Goal: Information Seeking & Learning: Learn about a topic

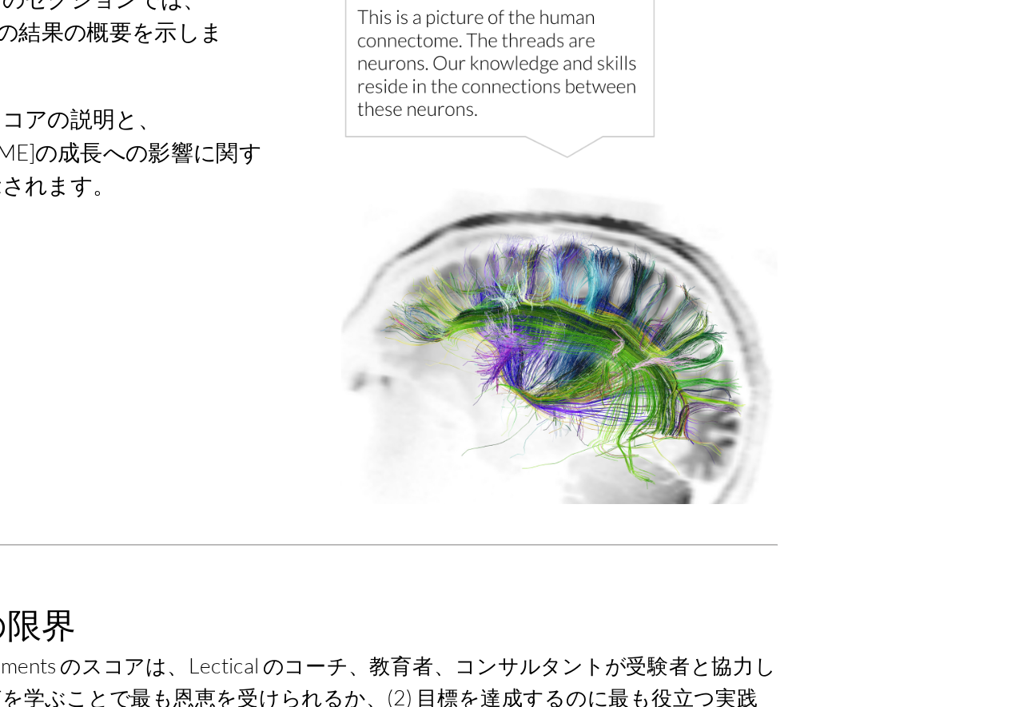
scroll to position [7118, 0]
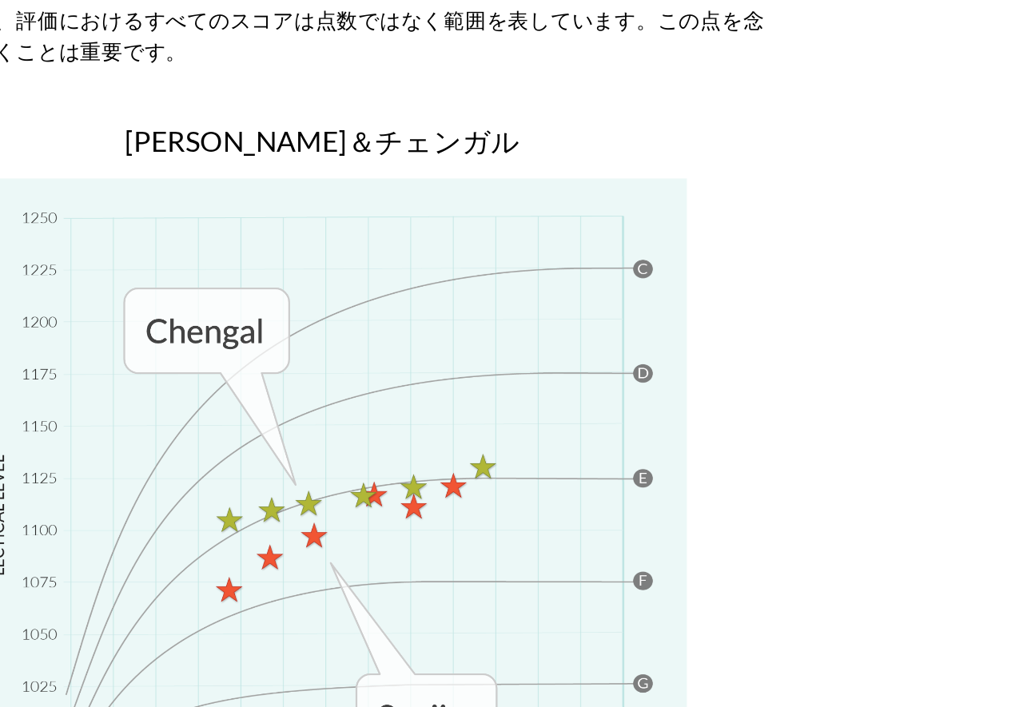
click at [620, 319] on img at bounding box center [515, 550] width 463 height 463
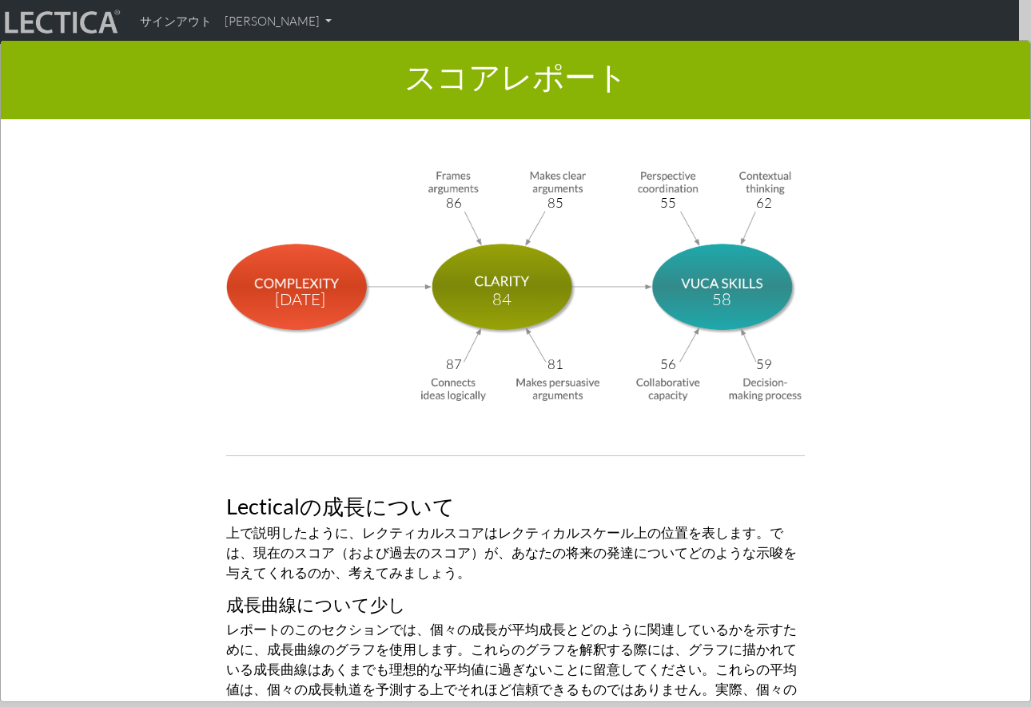
scroll to position [5444, 0]
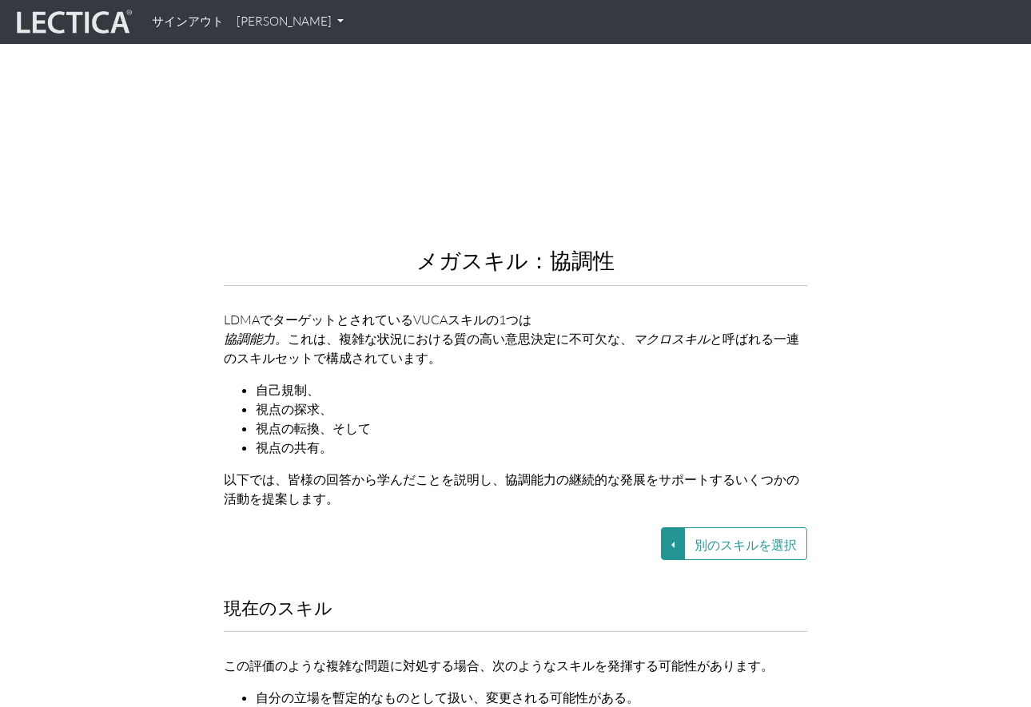
scroll to position [1840, 0]
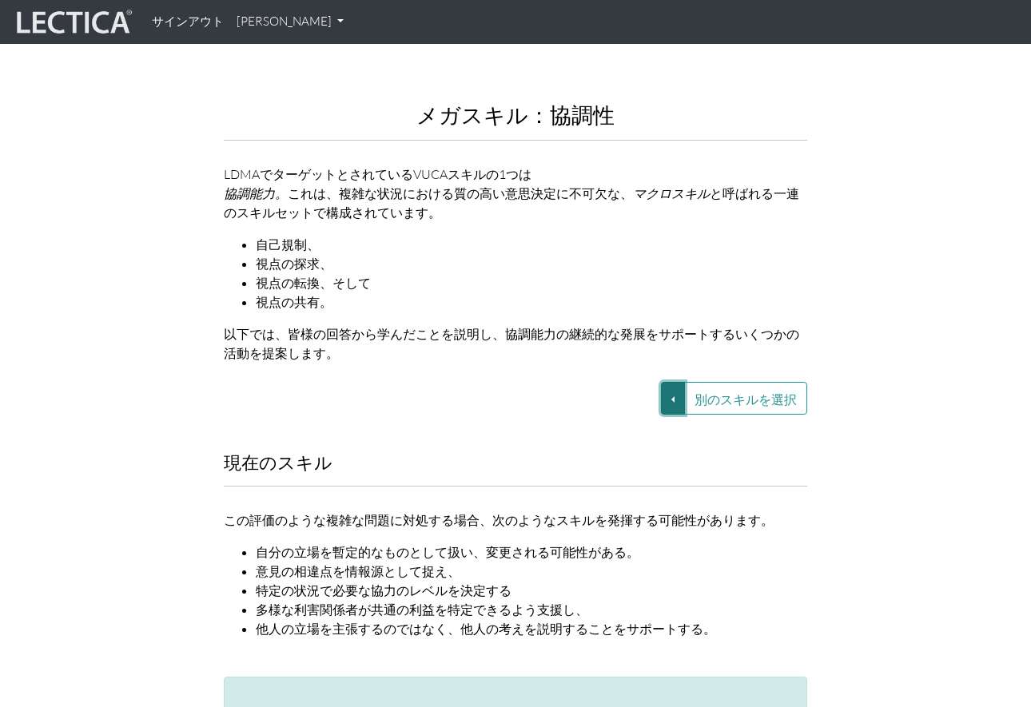
click at [670, 382] on button "別のスキルを選択" at bounding box center [673, 398] width 24 height 33
click at [591, 389] on link "VUCA—協働能力" at bounding box center [543, 398] width 137 height 18
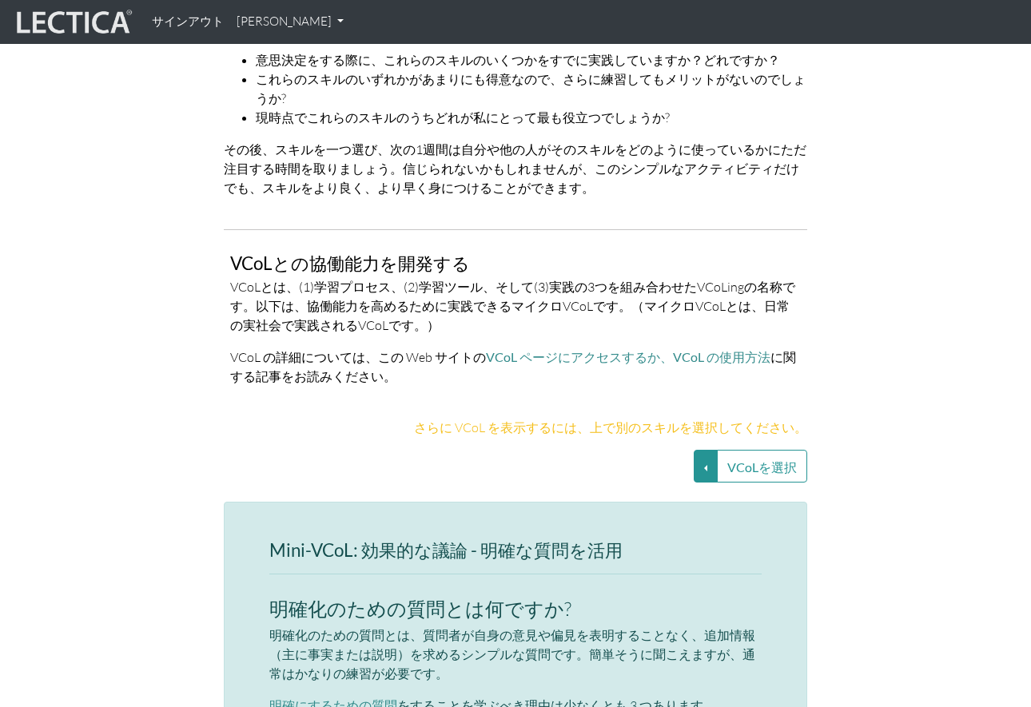
scroll to position [3282, 0]
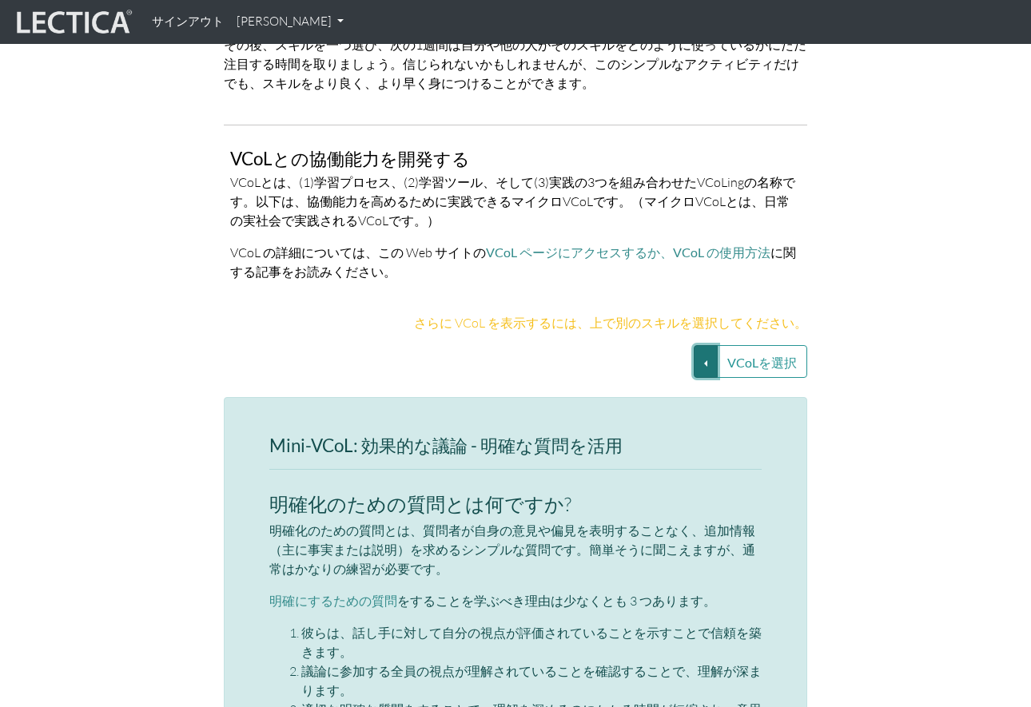
click at [704, 345] on button "VCoLを選択" at bounding box center [706, 361] width 24 height 33
click at [631, 355] on font "効果的な議論 - 明確な質問を活用する" at bounding box center [575, 362] width 188 height 14
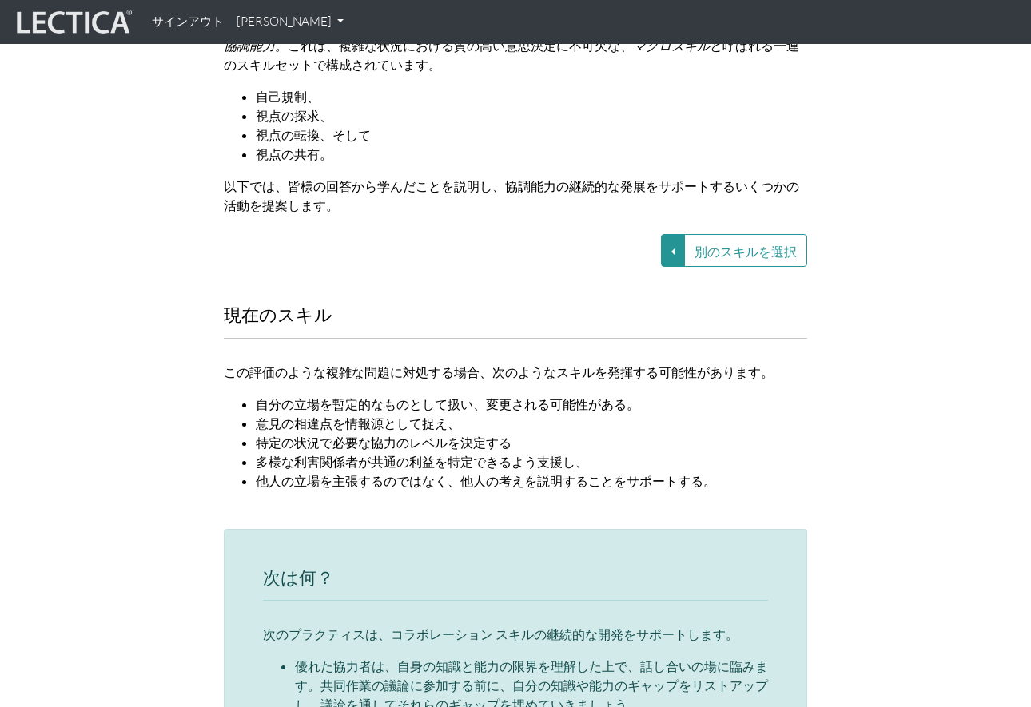
scroll to position [1910, 0]
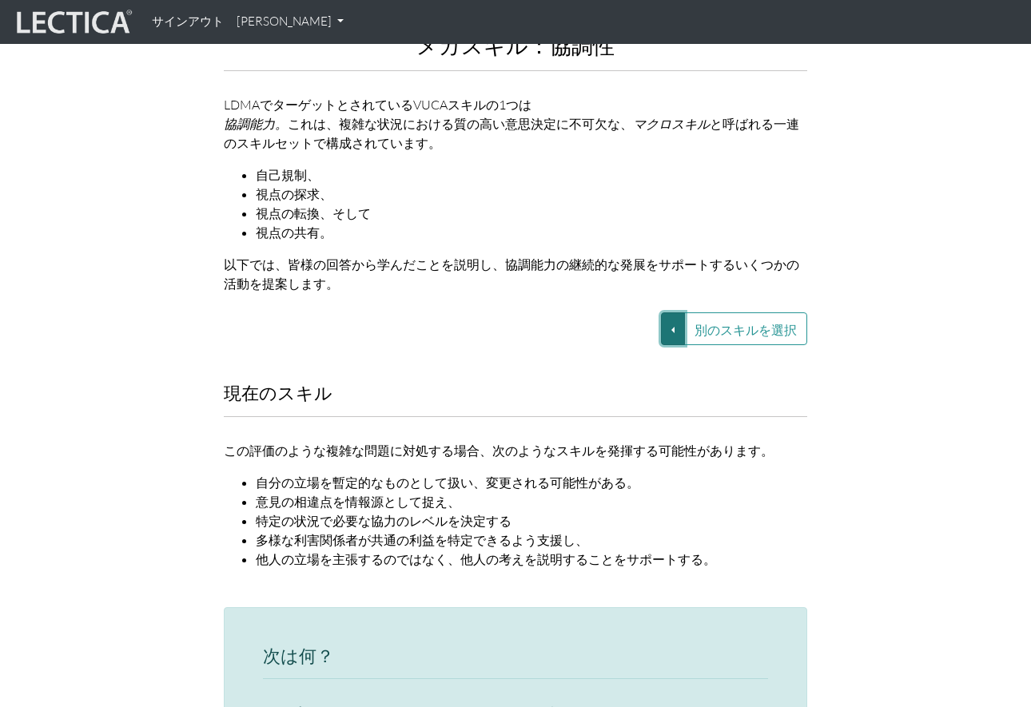
click at [676, 312] on button "別のスキルを選択" at bounding box center [673, 328] width 24 height 33
click at [553, 255] on p "以下では、皆様の回答から学んだことを説明し、協調能力の継続的な発展をサポートするいくつかの活動を提案します。" at bounding box center [515, 274] width 583 height 38
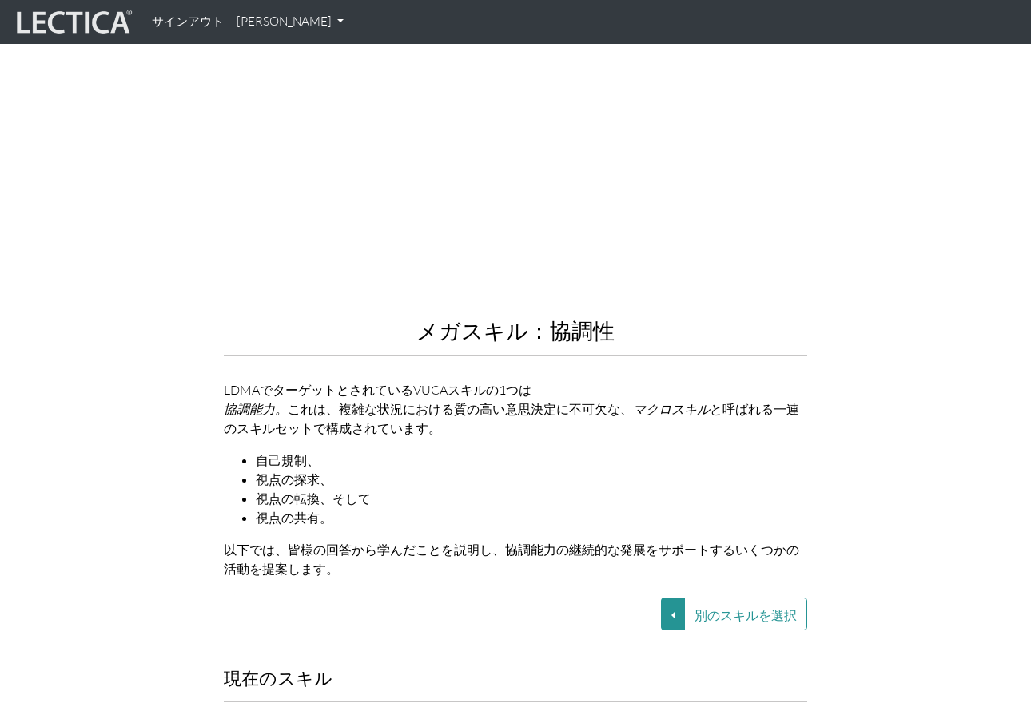
scroll to position [1574, 0]
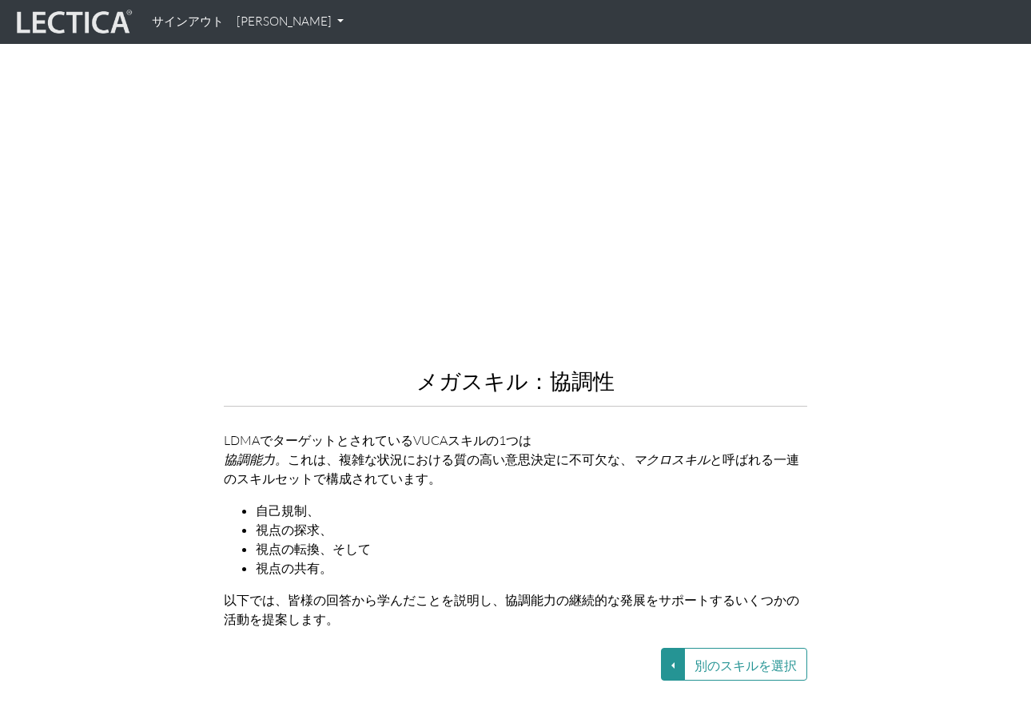
click at [558, 368] on font "メガスキル：協調性" at bounding box center [515, 381] width 198 height 26
copy font "メガスキル：協調性"
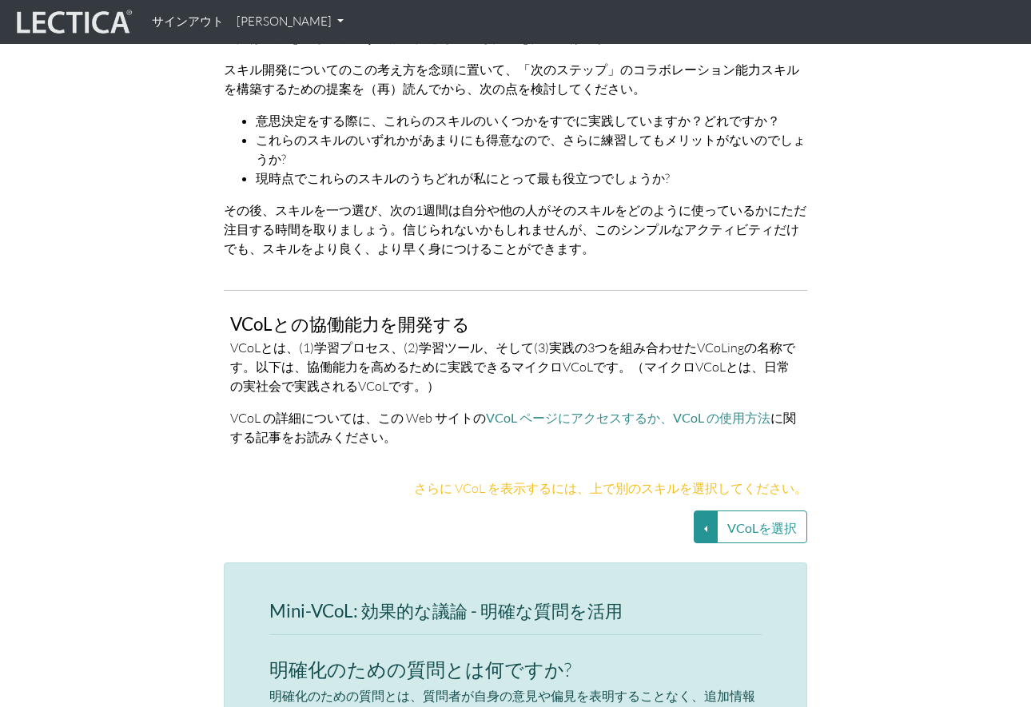
scroll to position [3118, 0]
click at [699, 509] on button "VCoLを選択" at bounding box center [706, 525] width 24 height 33
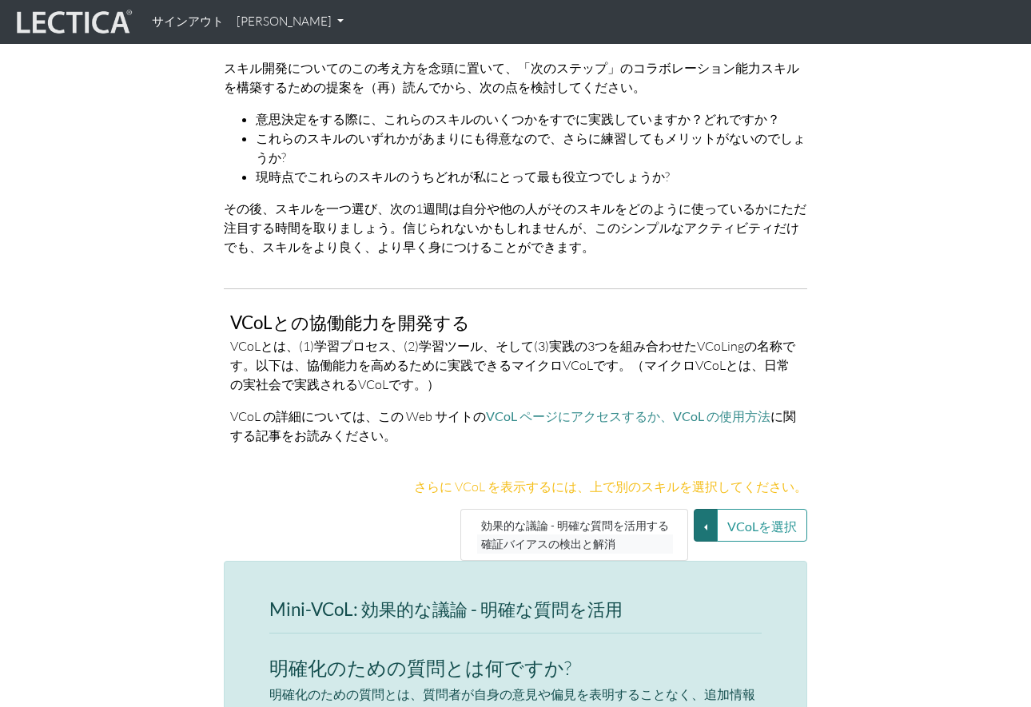
click at [646, 535] on link "確証バイアスの検出と解消" at bounding box center [575, 544] width 196 height 18
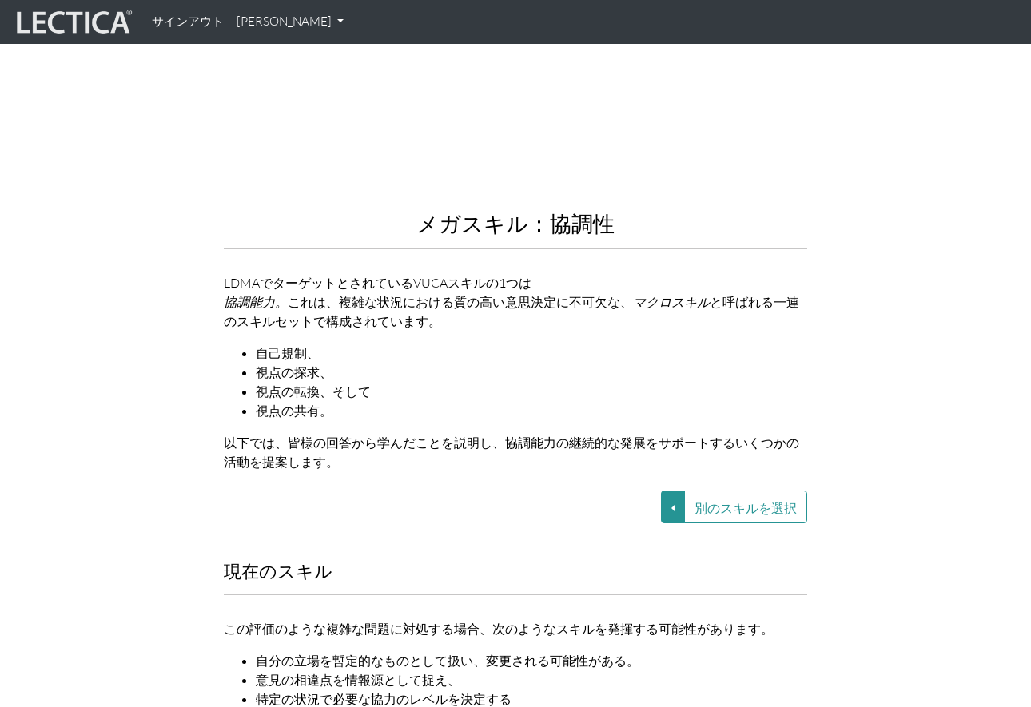
scroll to position [1934, 0]
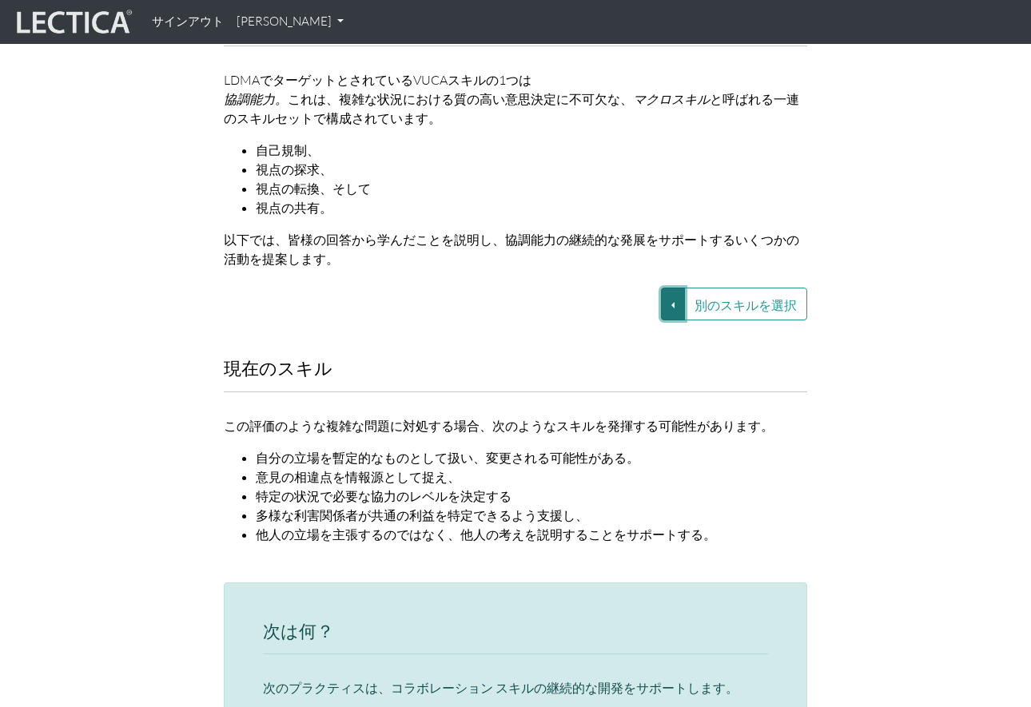
click at [678, 288] on button "別のスキルを選択" at bounding box center [673, 304] width 24 height 33
click at [620, 313] on link "VUCA—文脈的思考" at bounding box center [572, 322] width 137 height 18
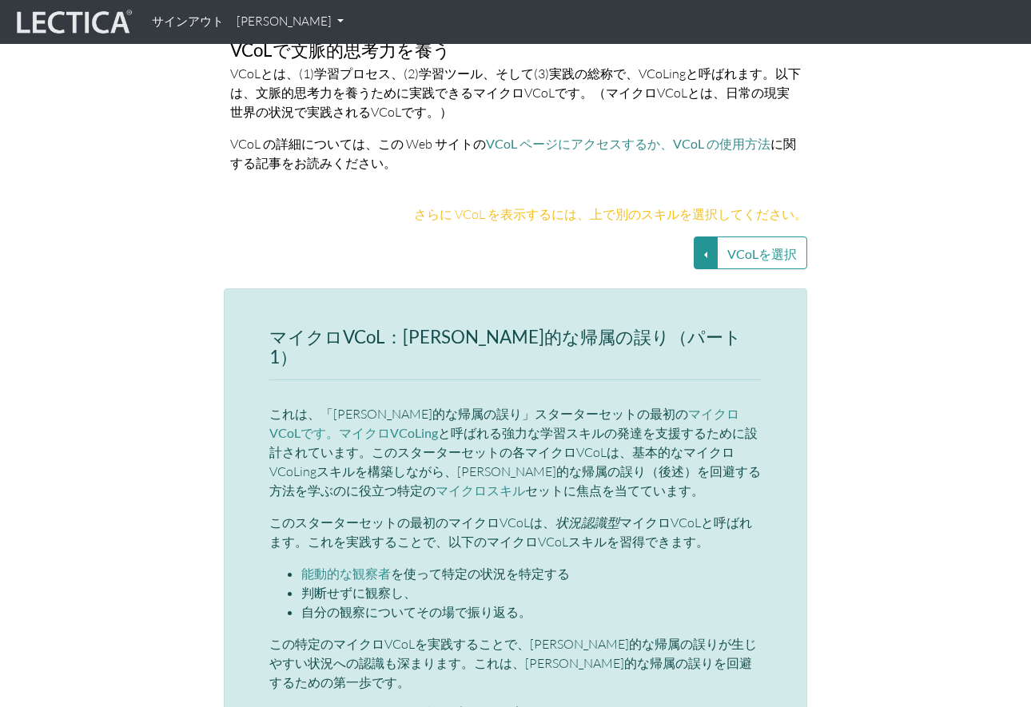
scroll to position [3504, 0]
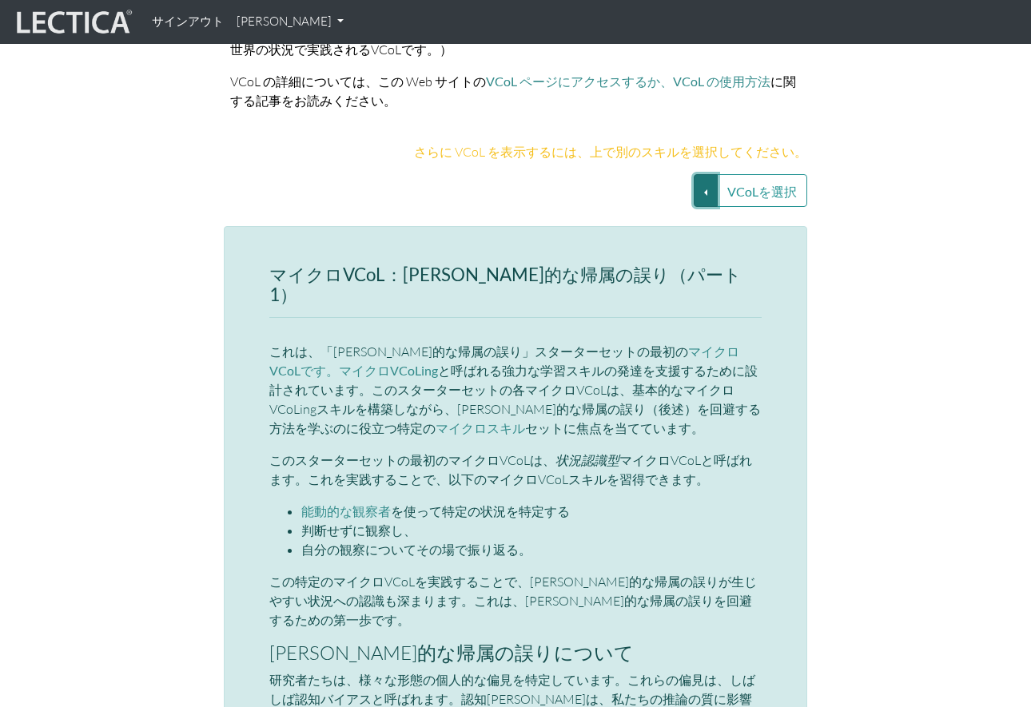
click at [706, 174] on button "VCoLを選択" at bounding box center [706, 190] width 24 height 33
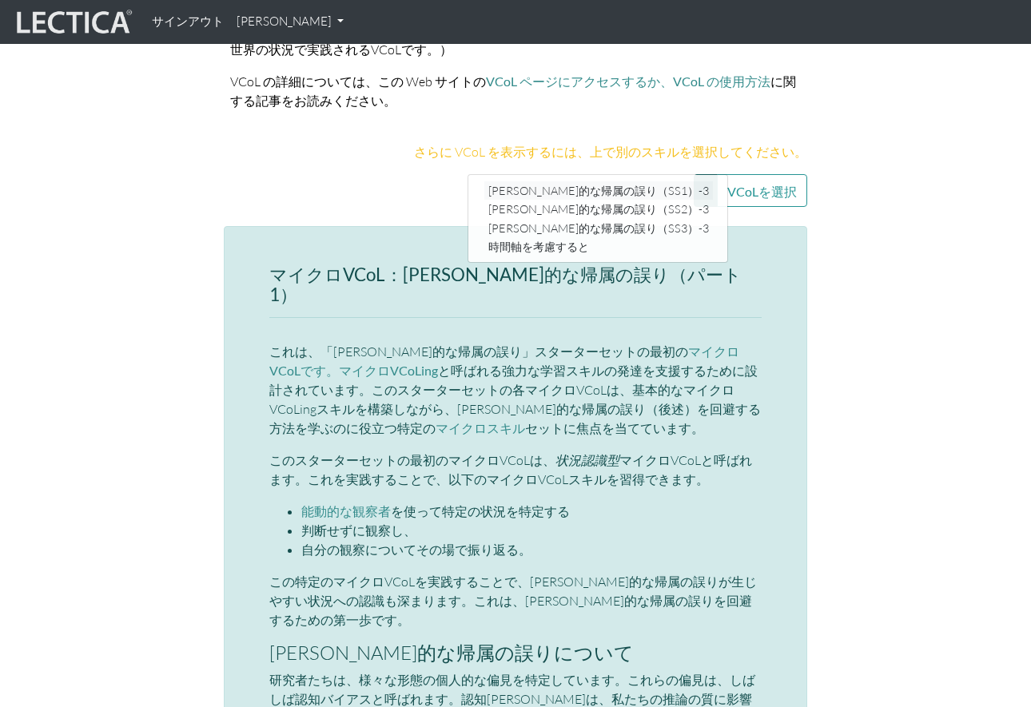
click at [622, 184] on font "根本的な帰属の誤り（SS1）-3" at bounding box center [598, 191] width 221 height 14
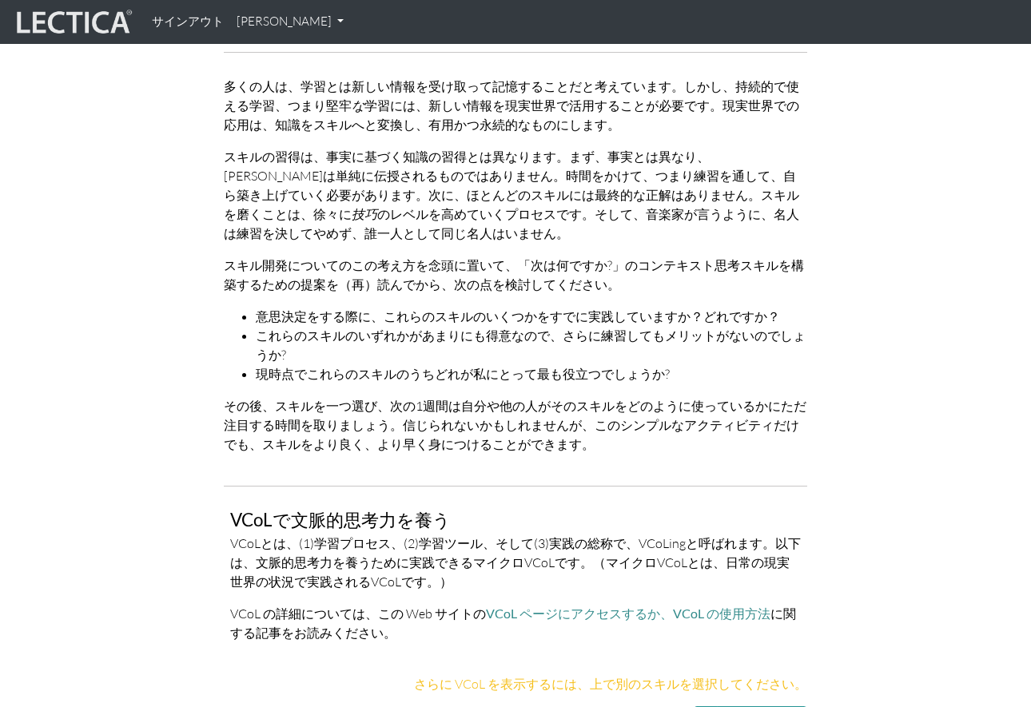
scroll to position [3192, 0]
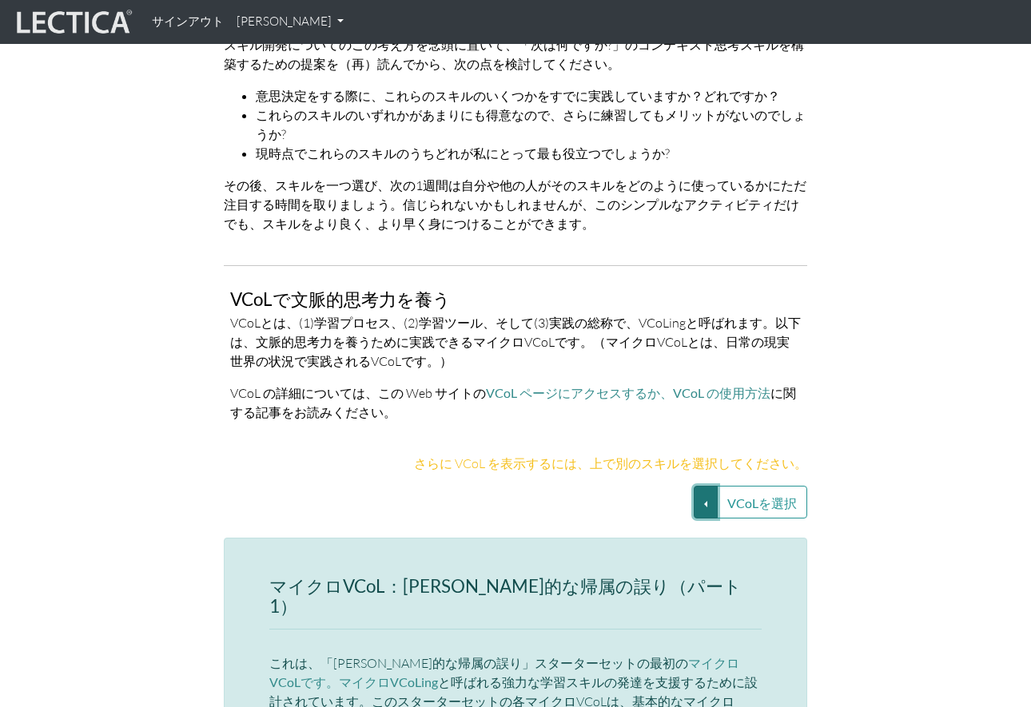
click at [704, 486] on button "VCoLを選択" at bounding box center [706, 502] width 24 height 33
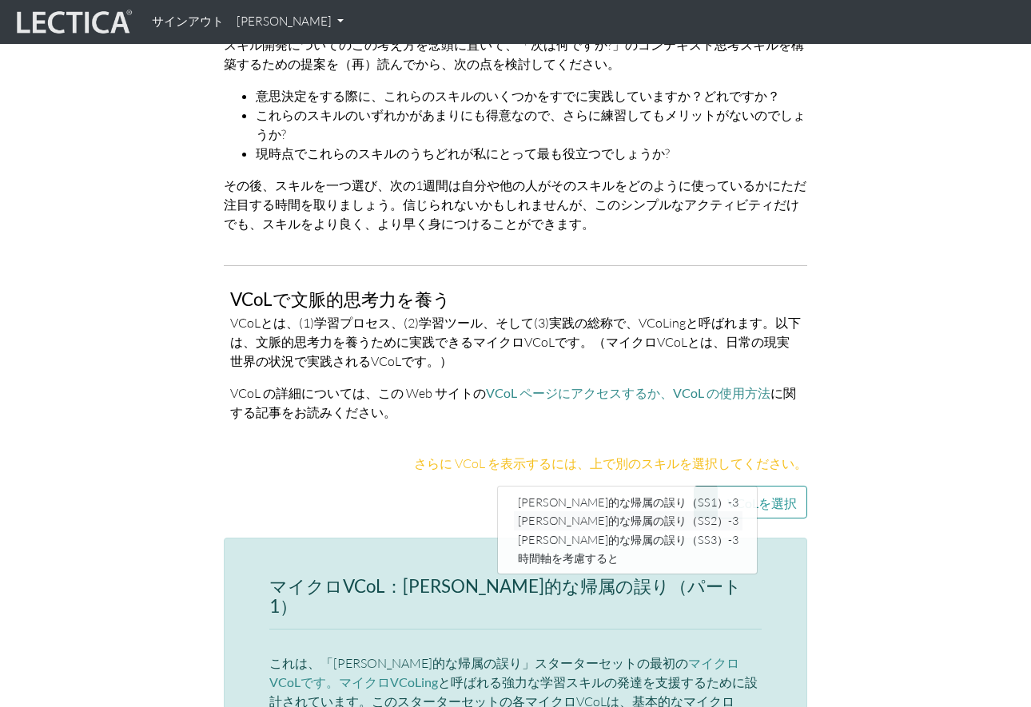
click at [649, 515] on font "根本的な帰属の誤り（SS2）-3" at bounding box center [628, 522] width 221 height 14
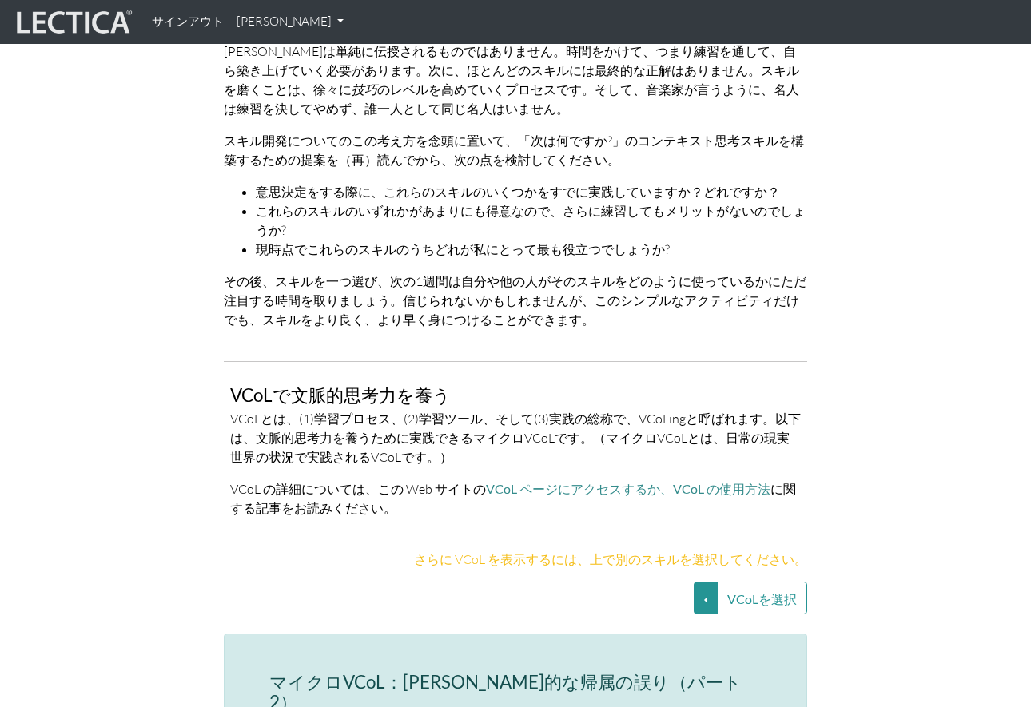
scroll to position [3147, 0]
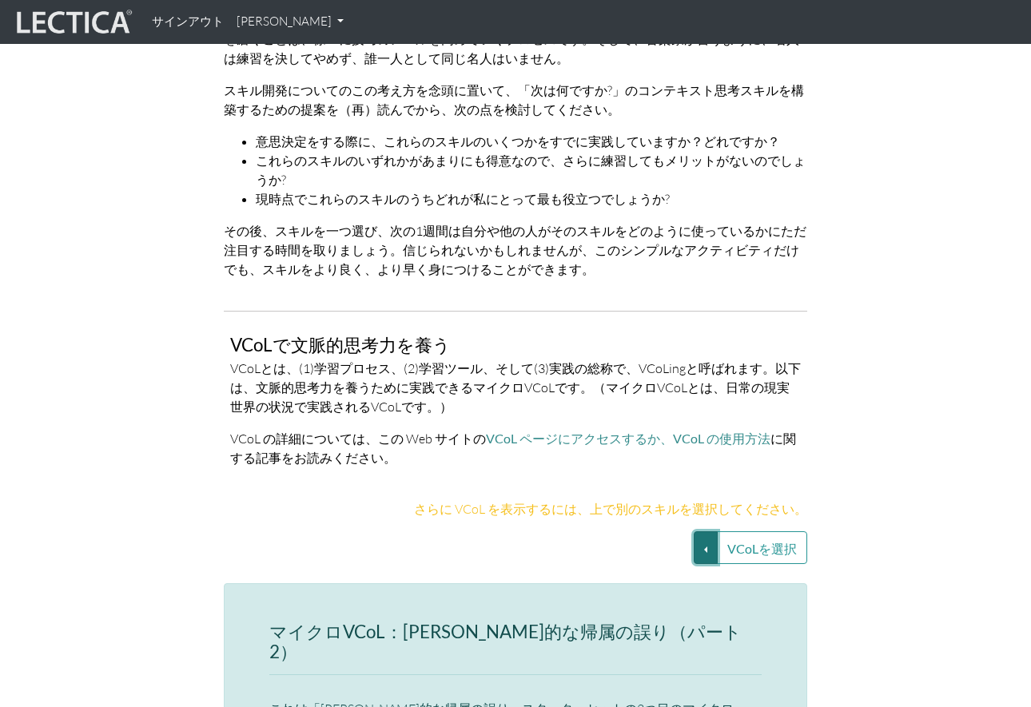
click at [708, 531] on button "VCoLを選択" at bounding box center [706, 547] width 24 height 33
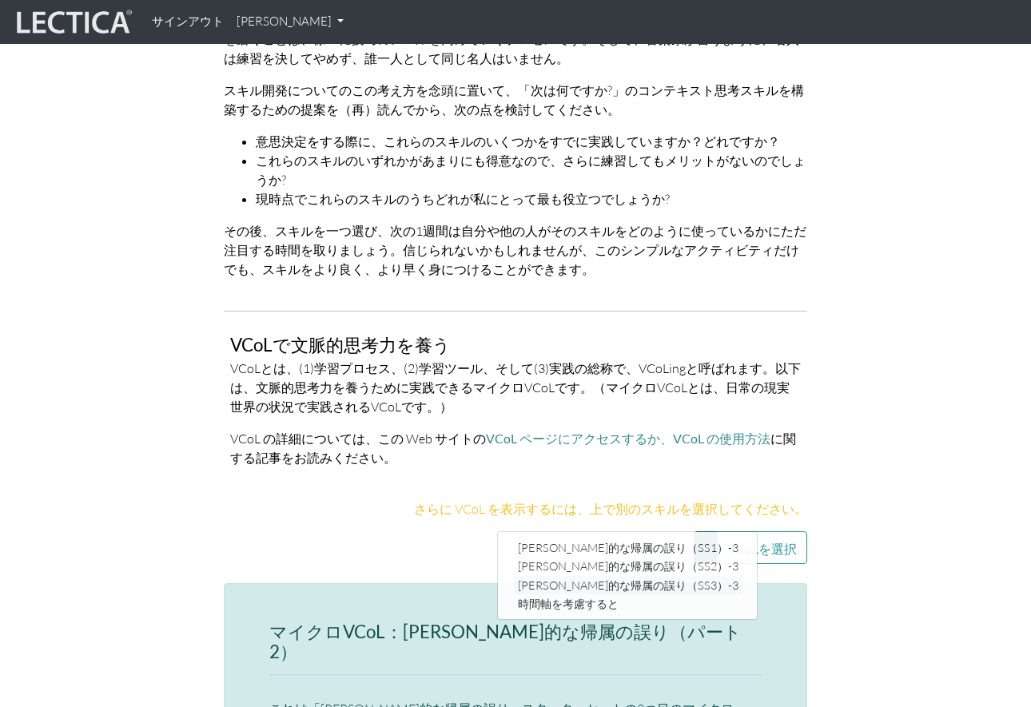
click at [660, 576] on link "根本的な帰属の誤り（SS3）-3" at bounding box center [628, 585] width 229 height 18
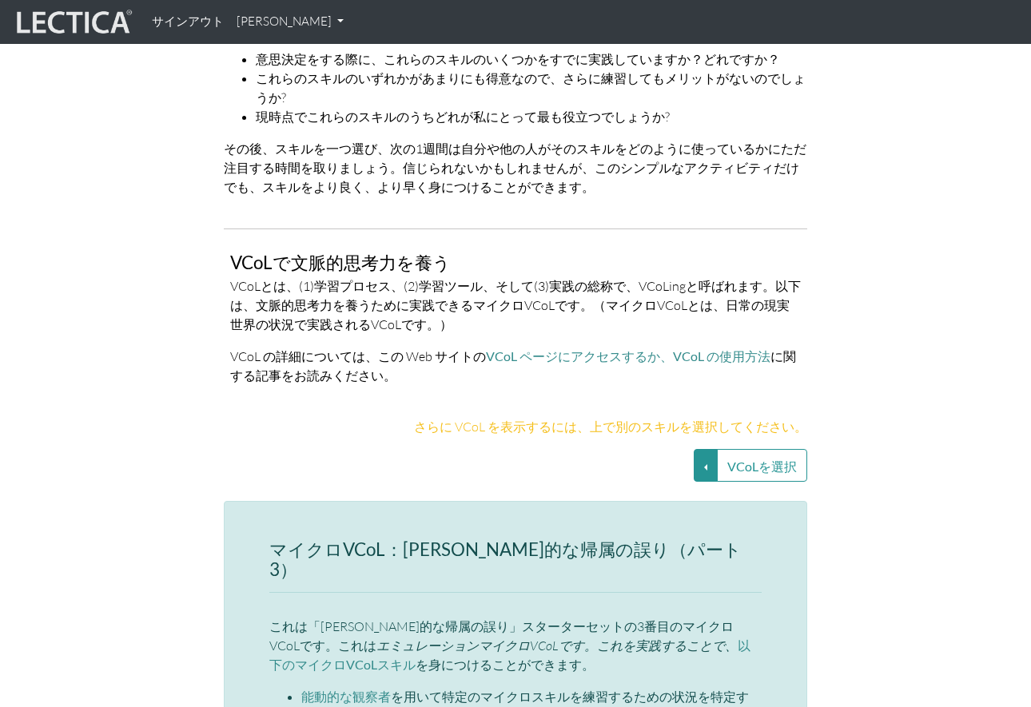
scroll to position [3230, 0]
click at [716, 448] on button "VCoLを選択" at bounding box center [706, 464] width 24 height 33
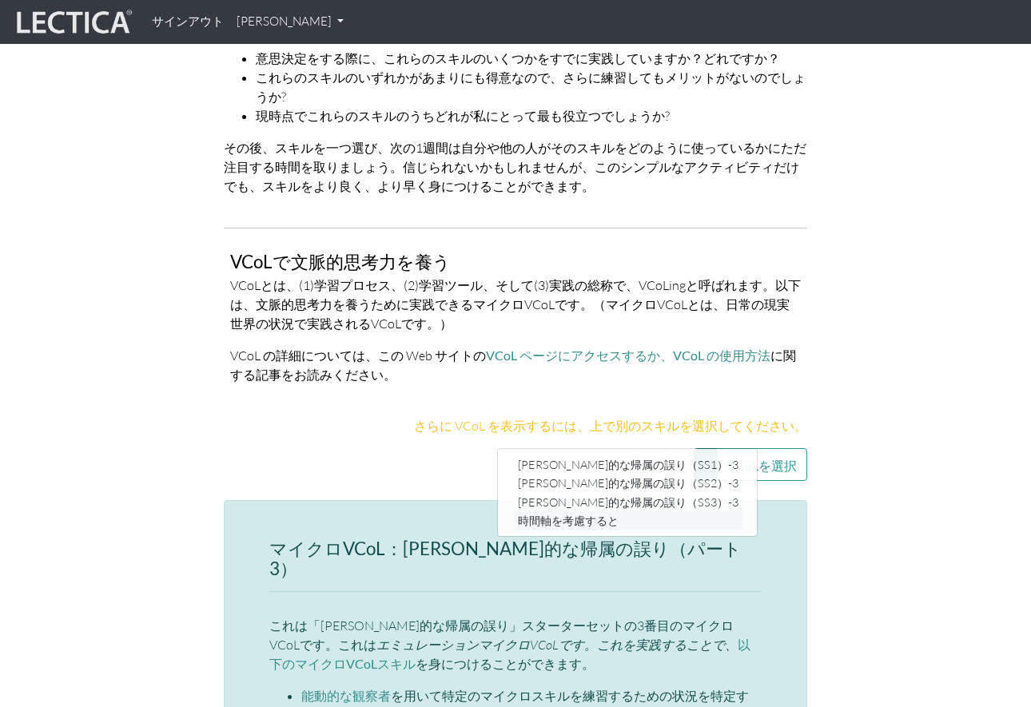
click at [666, 511] on link "時間軸を考慮すると" at bounding box center [628, 520] width 229 height 18
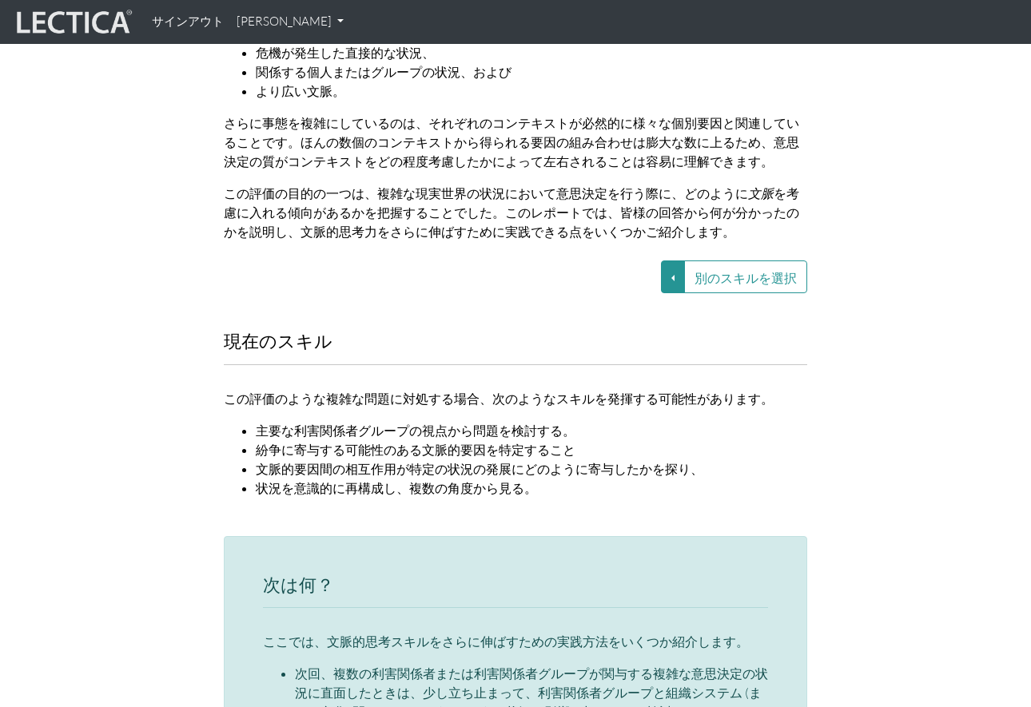
scroll to position [2006, 0]
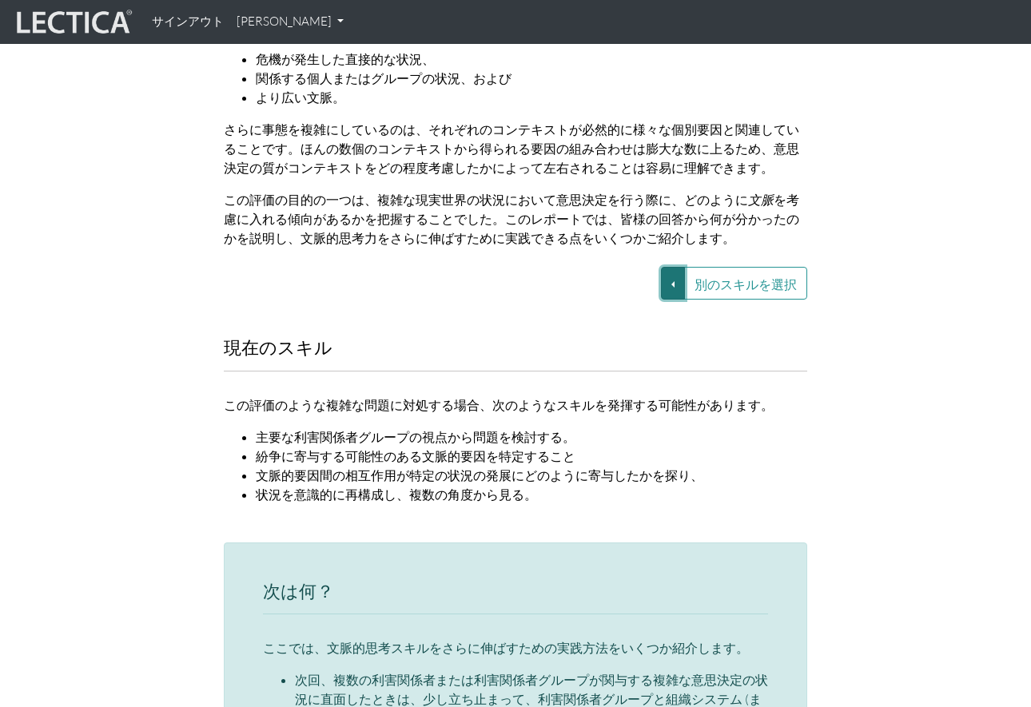
click at [673, 267] on button "別のスキルを選択" at bounding box center [673, 283] width 24 height 33
click at [628, 314] on font "VUCA—意思決定プロセス" at bounding box center [572, 321] width 129 height 14
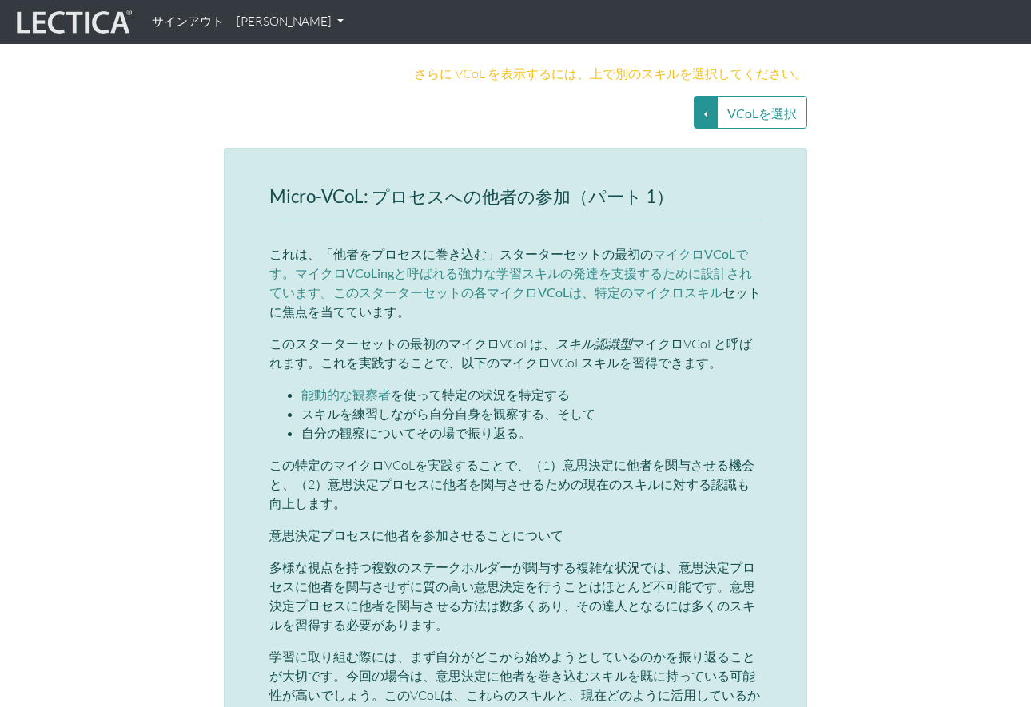
scroll to position [3480, 0]
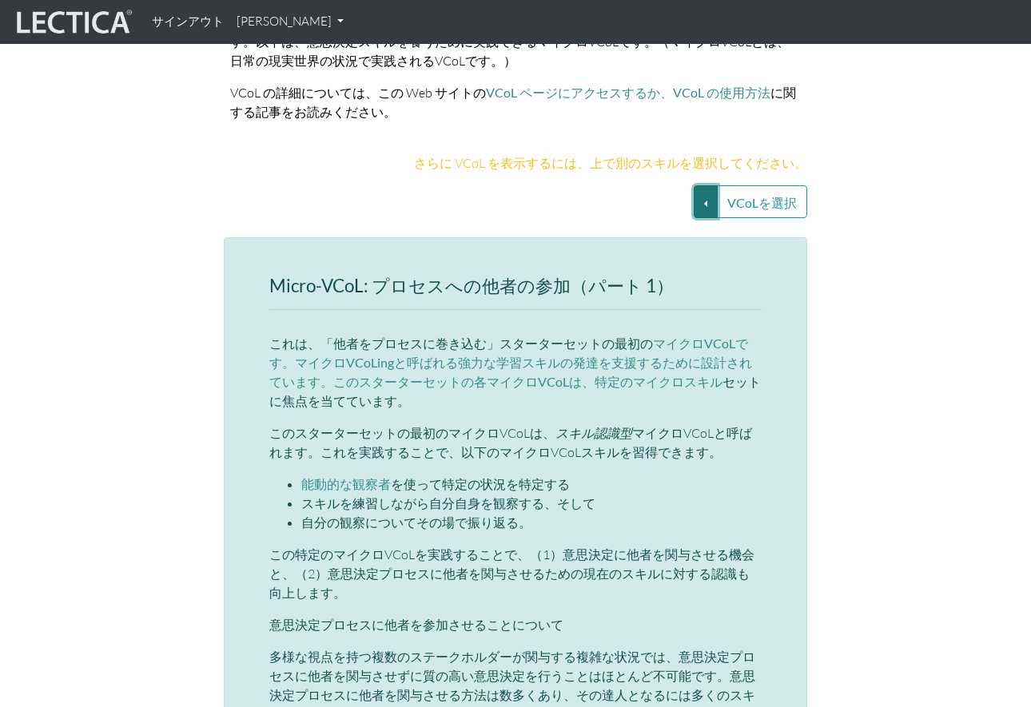
click at [697, 185] on button "VCoLを選択" at bounding box center [706, 201] width 24 height 33
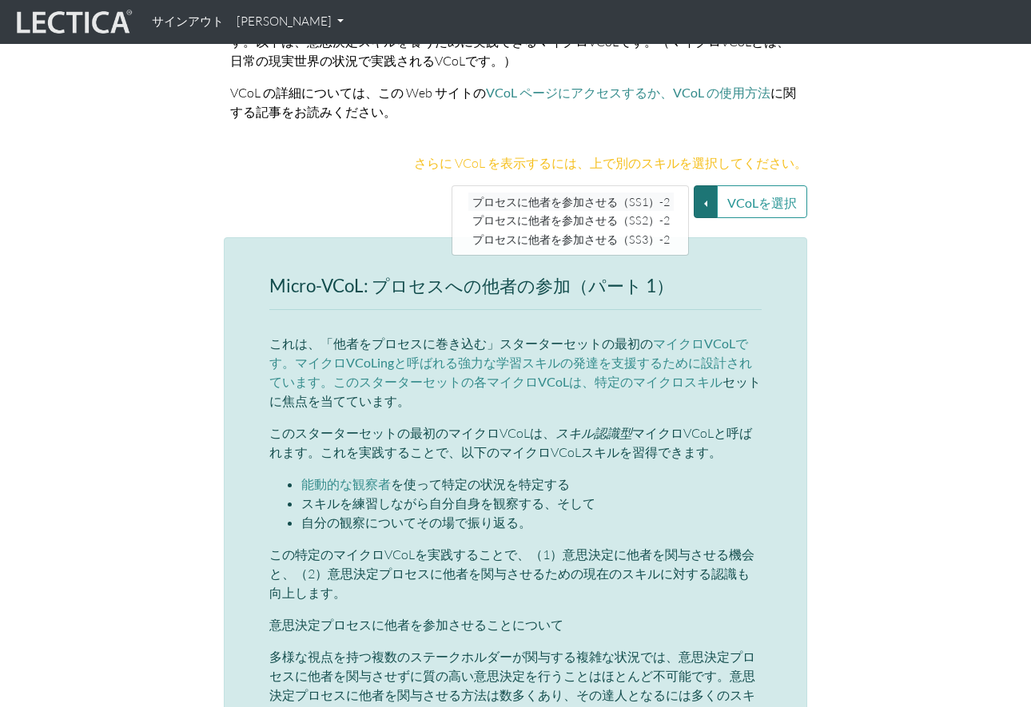
click at [670, 195] on font "プロセスに他者を参加させる（SS1）-2" at bounding box center [570, 202] width 197 height 14
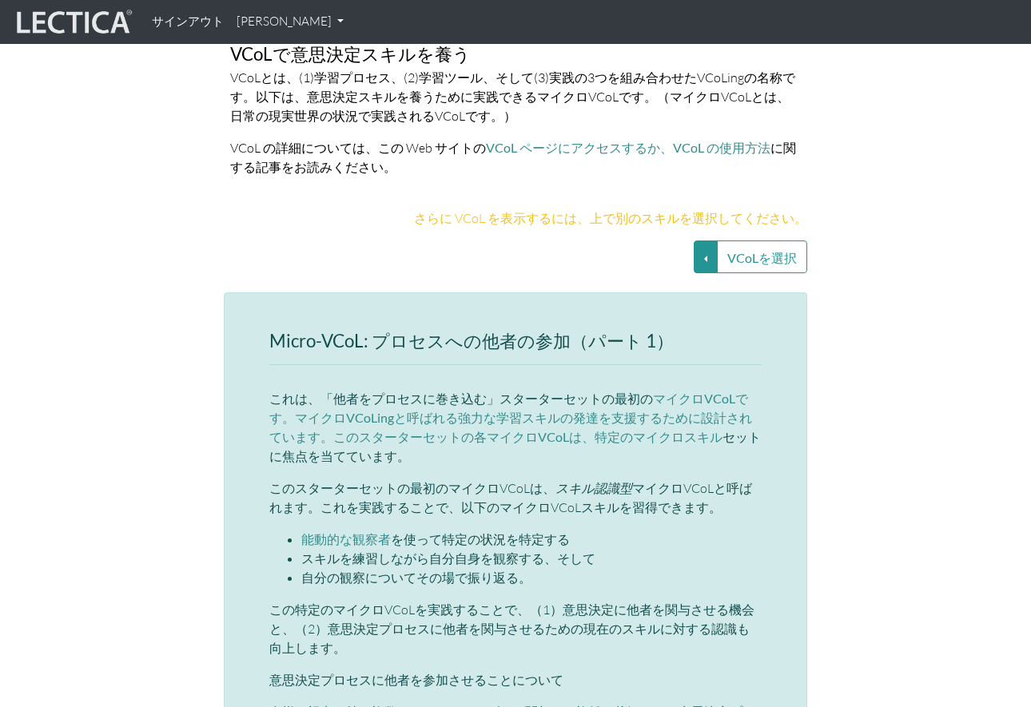
scroll to position [3351, 0]
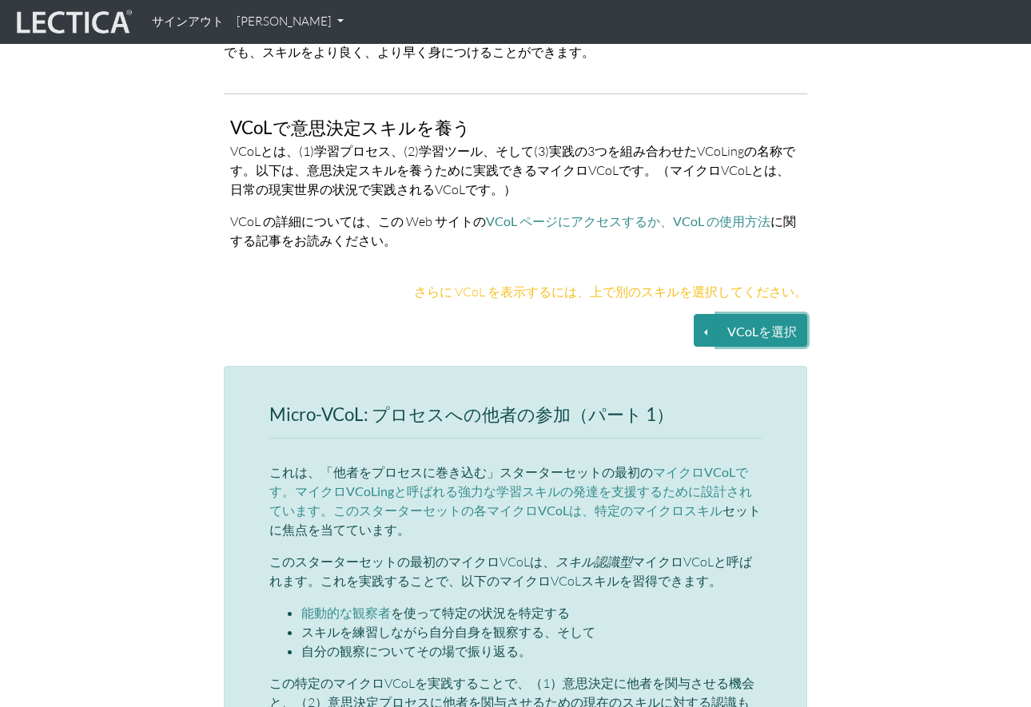
click at [718, 314] on button "VCoLを選択" at bounding box center [762, 330] width 90 height 33
click at [708, 314] on button "VCoLを選択" at bounding box center [706, 330] width 24 height 33
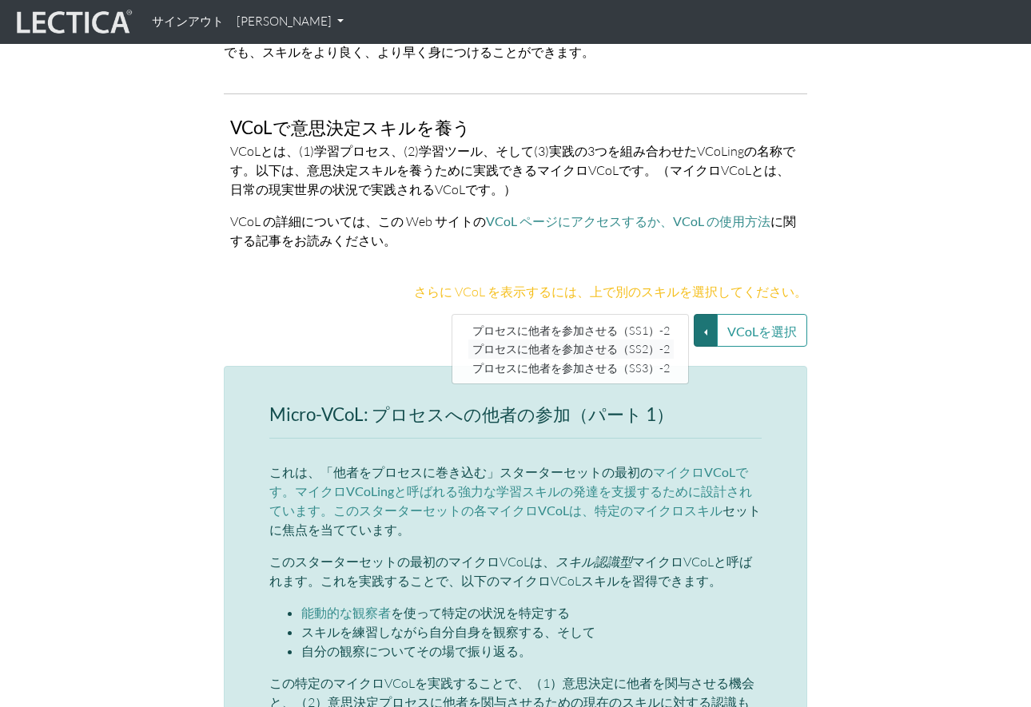
click at [668, 343] on font "プロセスに他者を参加させる（SS2）-2" at bounding box center [570, 350] width 197 height 14
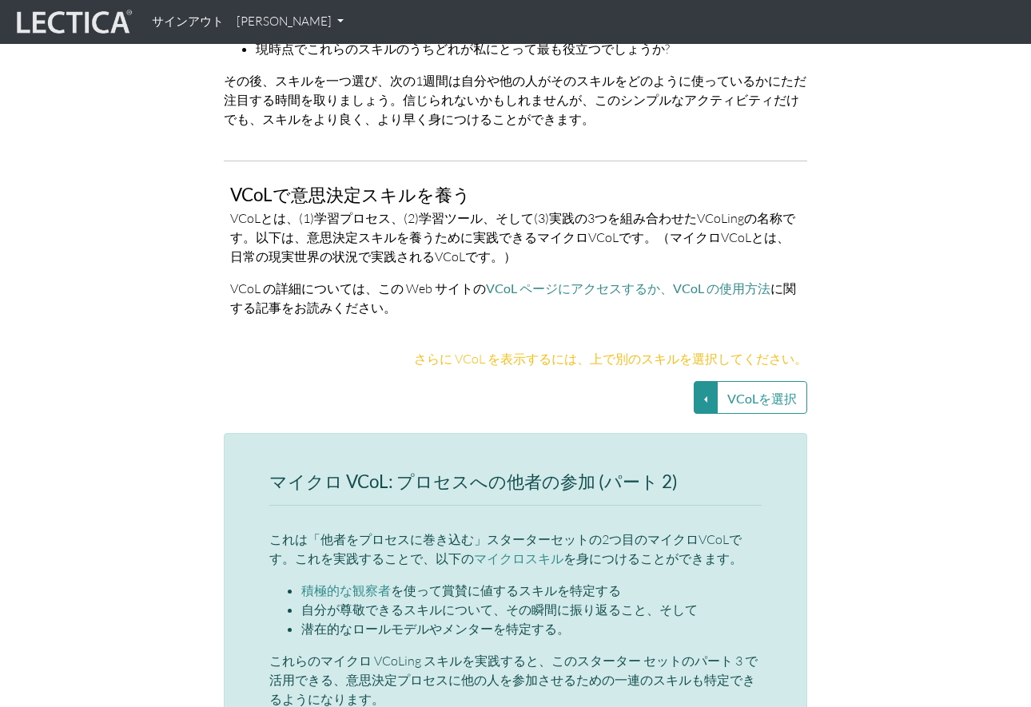
scroll to position [3144, 0]
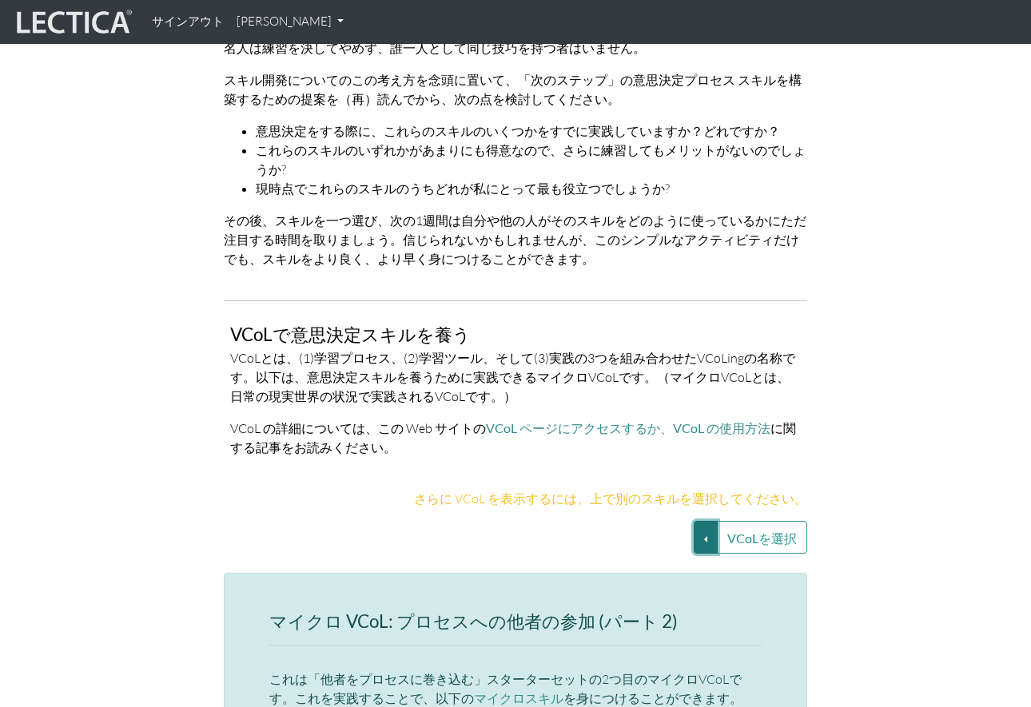
click at [707, 521] on button "VCoLを選択" at bounding box center [706, 537] width 24 height 33
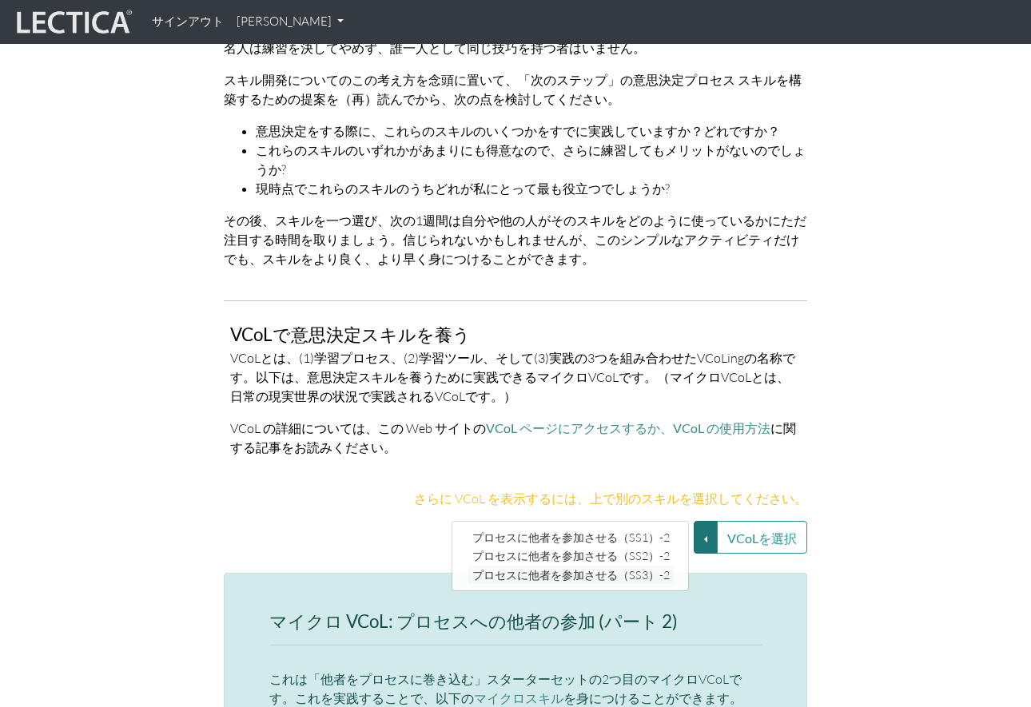
click at [663, 568] on font "プロセスに他者を参加させる（SS3）-2" at bounding box center [570, 575] width 197 height 14
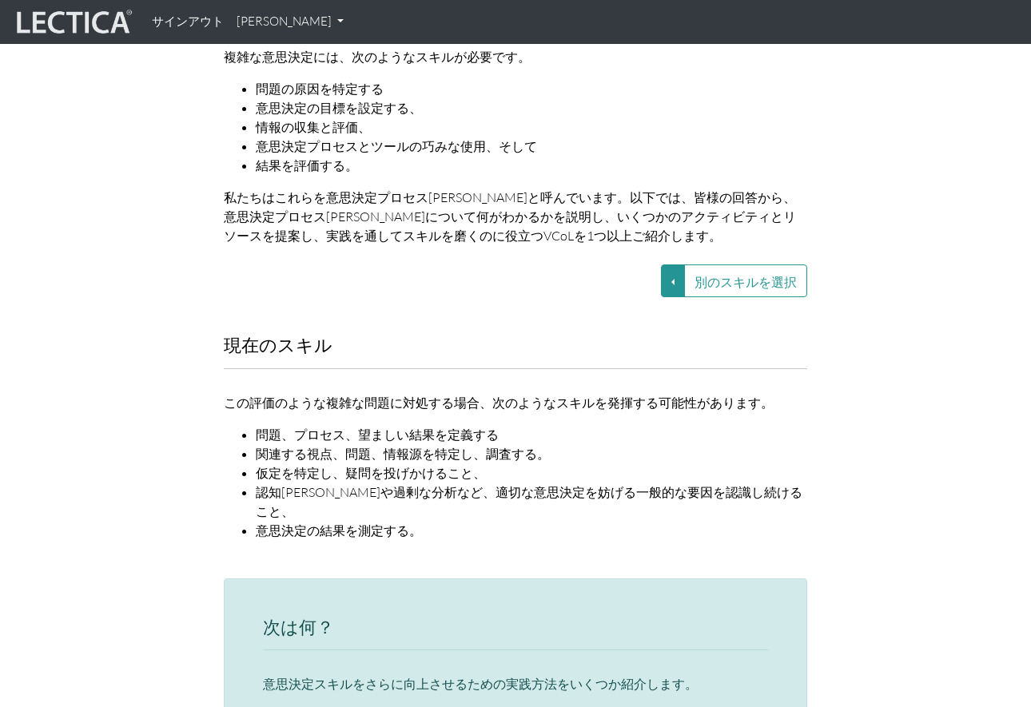
scroll to position [1927, 0]
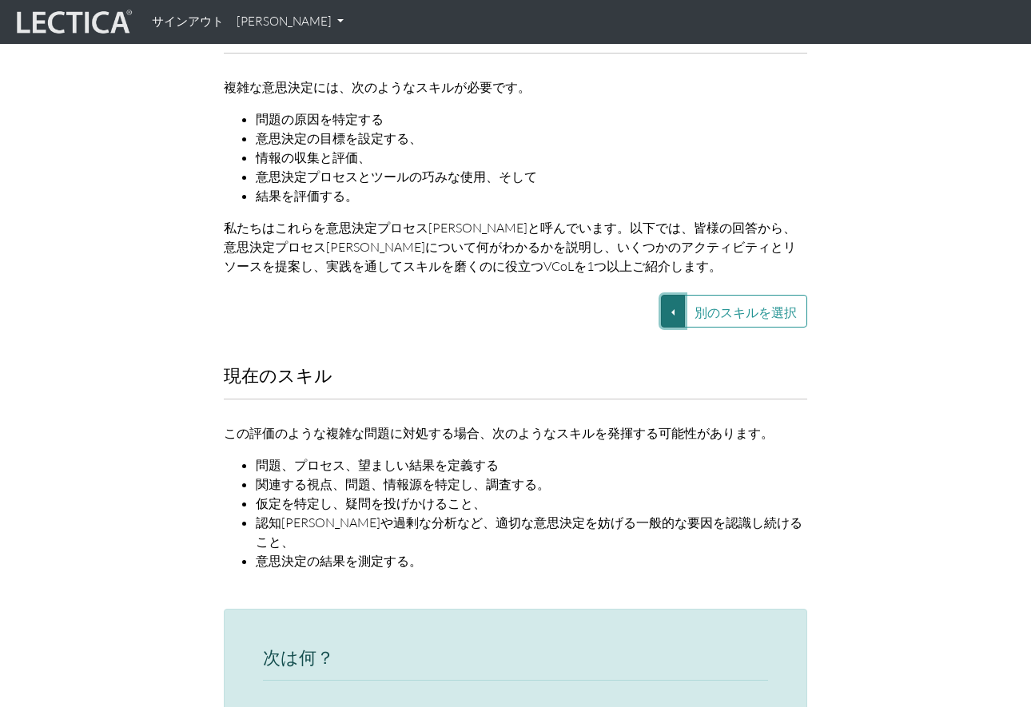
click at [682, 295] on button "別のスキルを選択" at bounding box center [673, 311] width 24 height 33
click at [634, 358] on link "VUCA—視点の調整" at bounding box center [572, 367] width 137 height 18
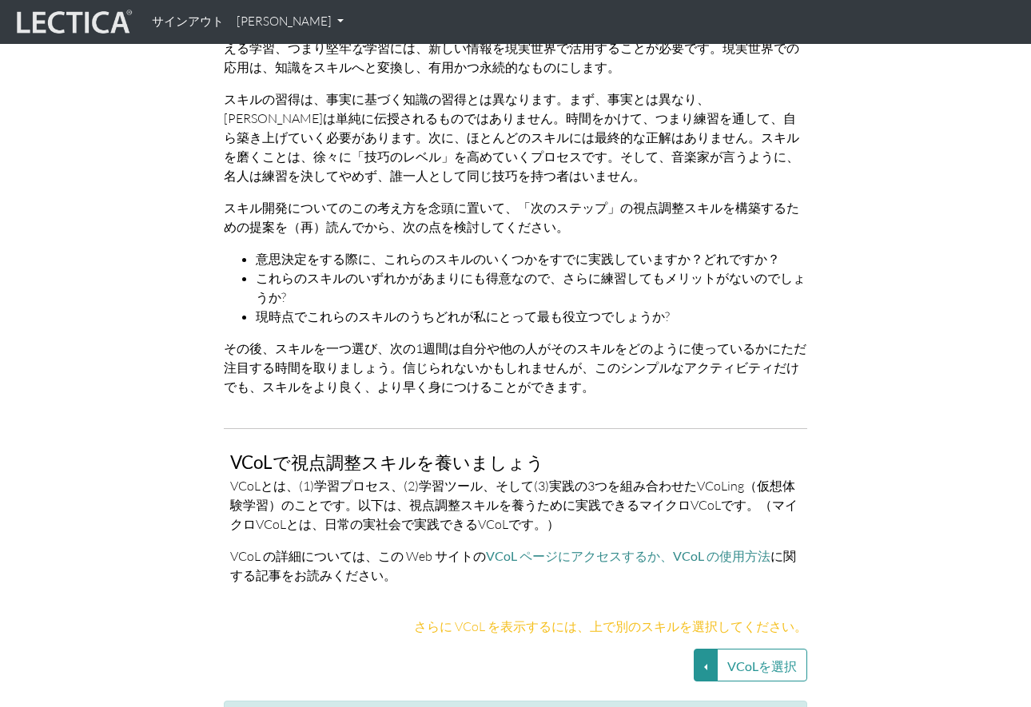
scroll to position [3013, 0]
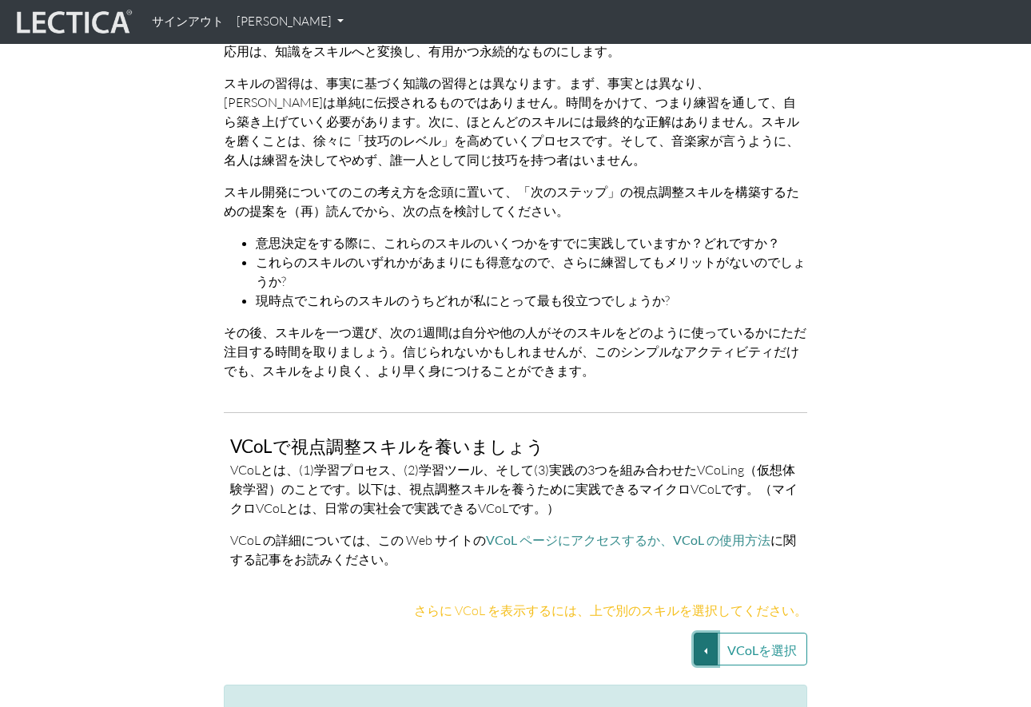
click at [706, 633] on button "VCoLを選択" at bounding box center [706, 649] width 24 height 33
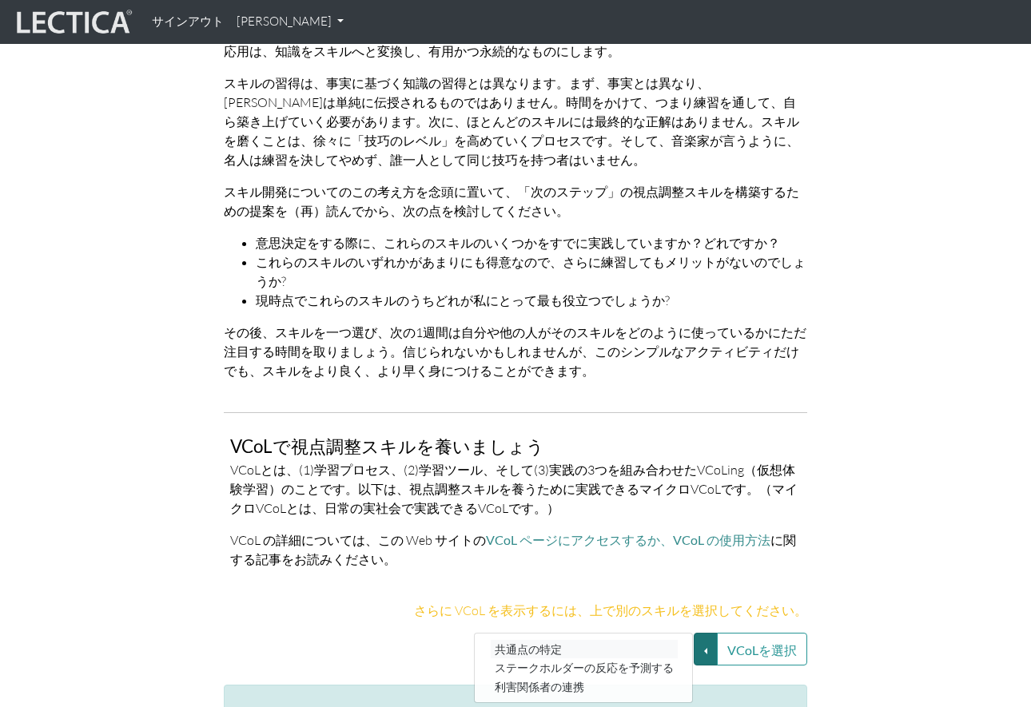
click at [658, 640] on link "共通点の特定" at bounding box center [584, 649] width 187 height 18
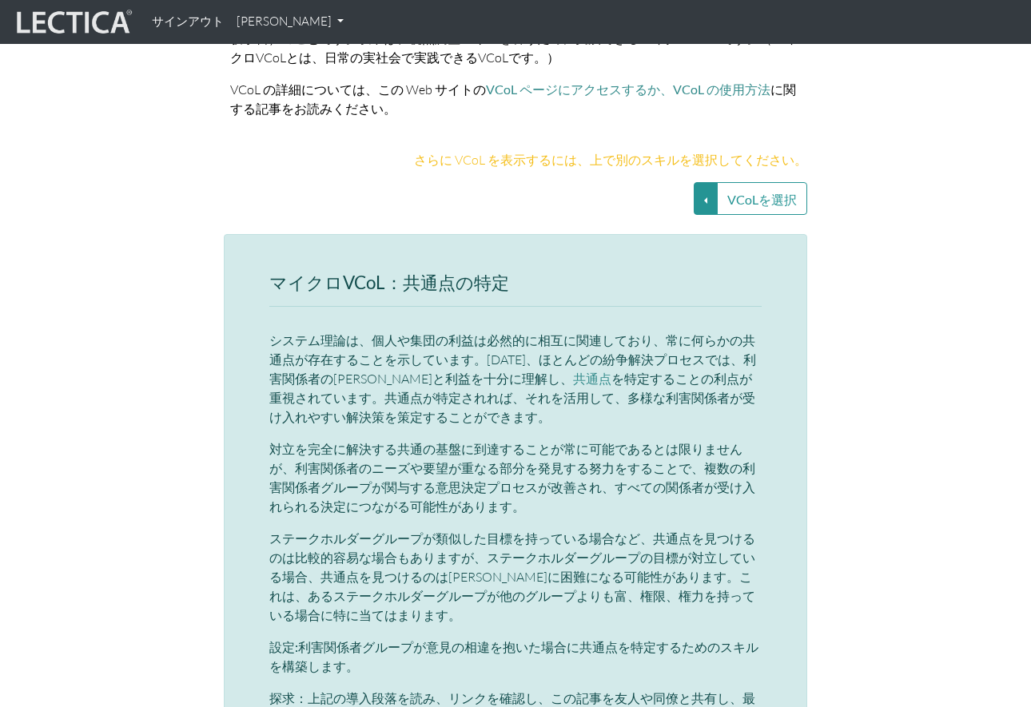
scroll to position [3465, 0]
click at [722, 181] on button "VCoLを選択" at bounding box center [762, 197] width 90 height 33
click at [701, 181] on button "VCoLを選択" at bounding box center [706, 197] width 24 height 33
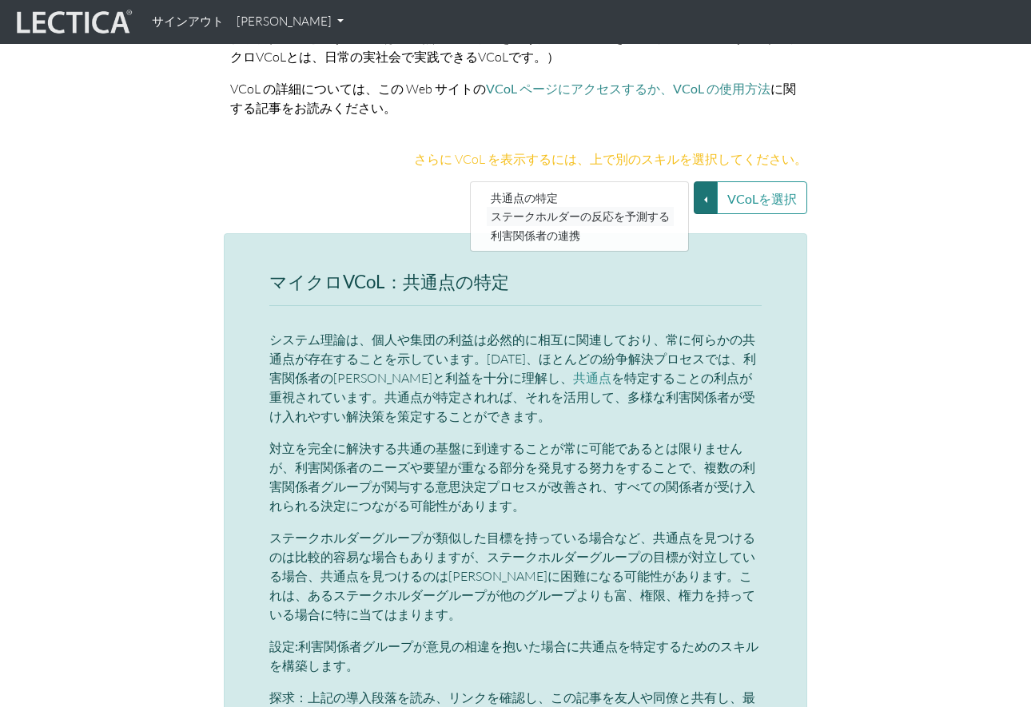
click at [674, 208] on link "ステークホルダーの反応を予測する" at bounding box center [580, 217] width 187 height 18
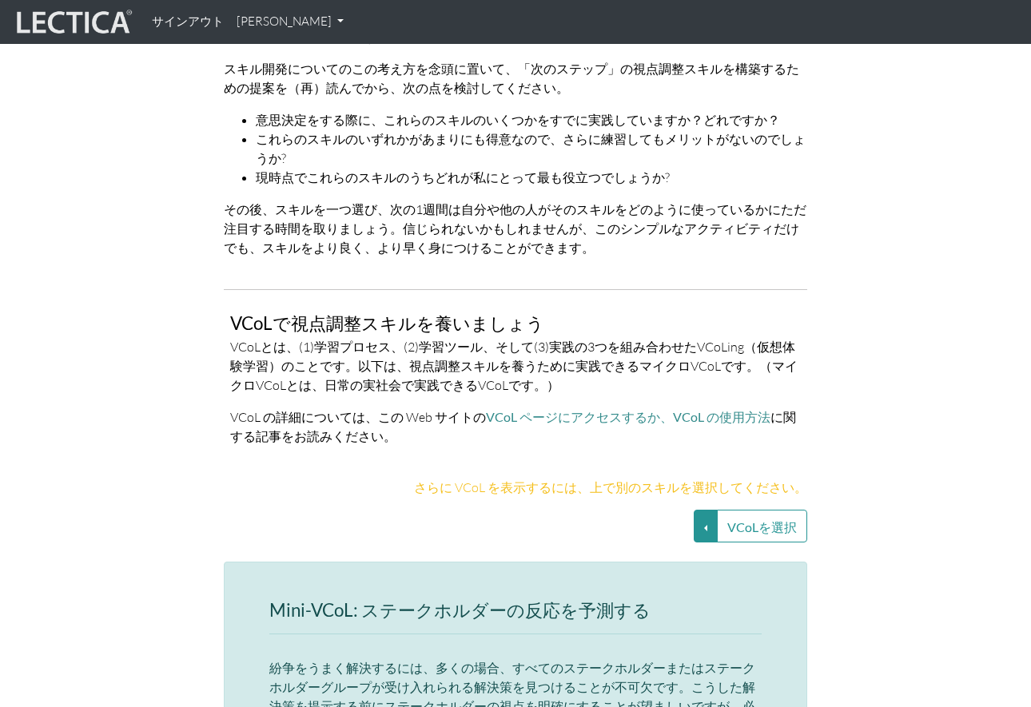
scroll to position [3073, 0]
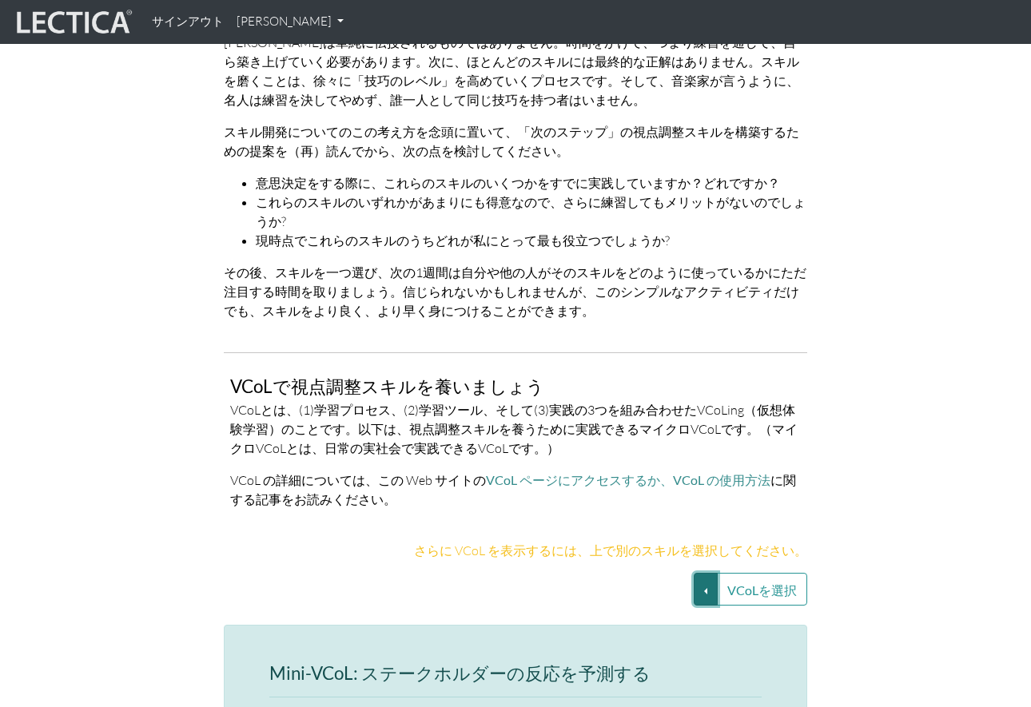
click at [706, 573] on button "VCoLを選択" at bounding box center [706, 589] width 24 height 33
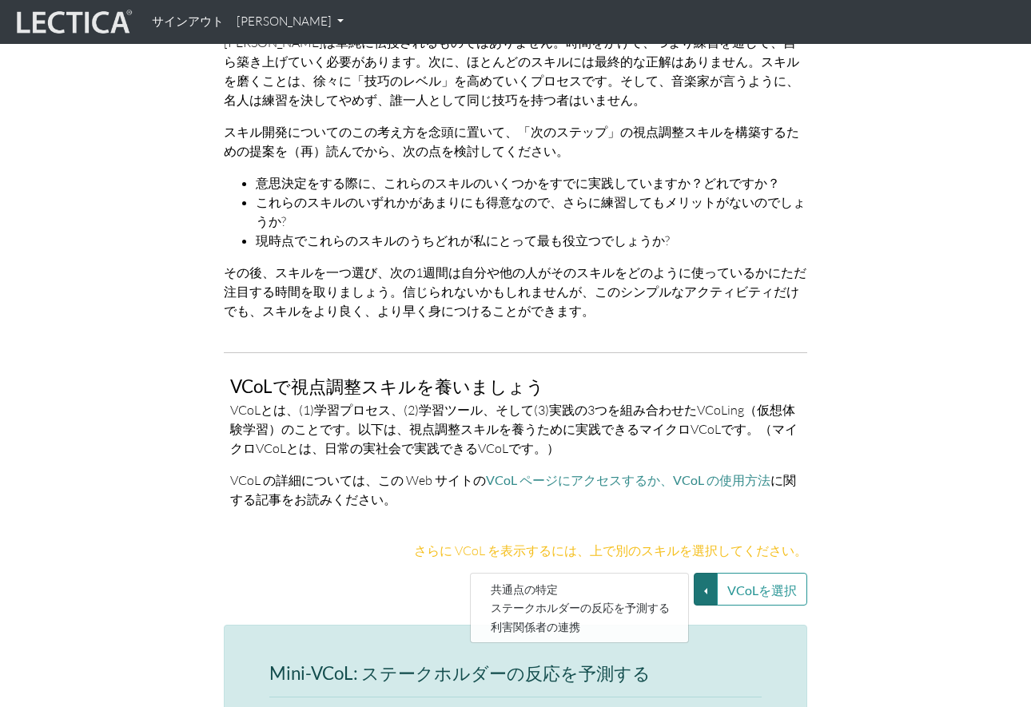
click at [657, 594] on div "共通点の特定 ステークホルダーの反応を予測する 利害関係者の連携" at bounding box center [579, 608] width 219 height 70
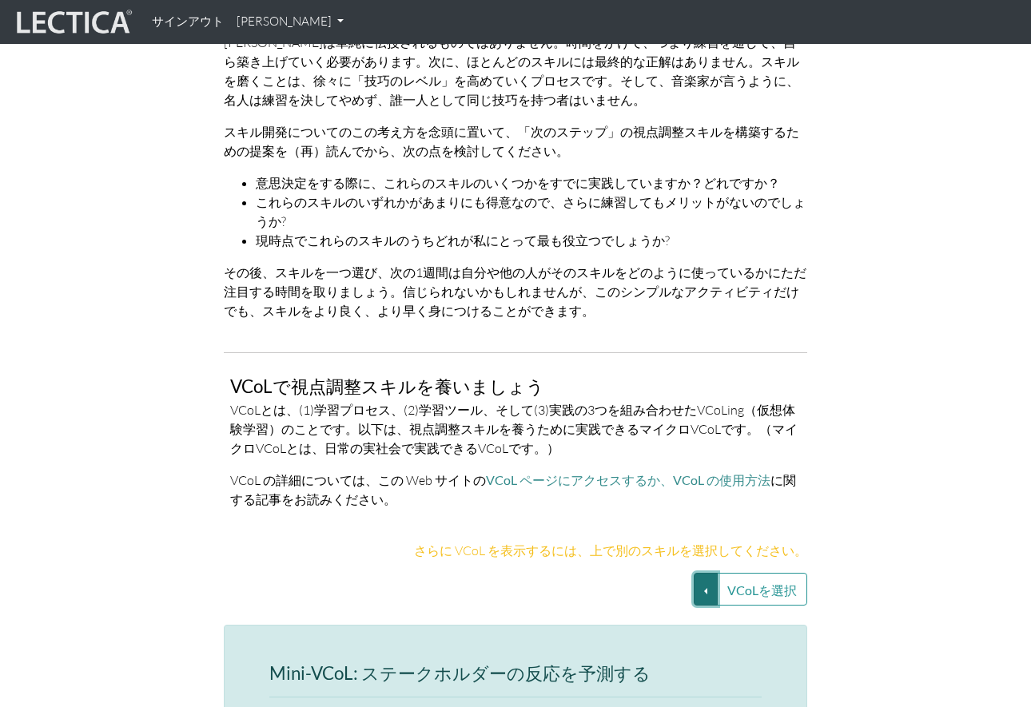
click at [702, 573] on button "VCoLを選択" at bounding box center [706, 589] width 24 height 33
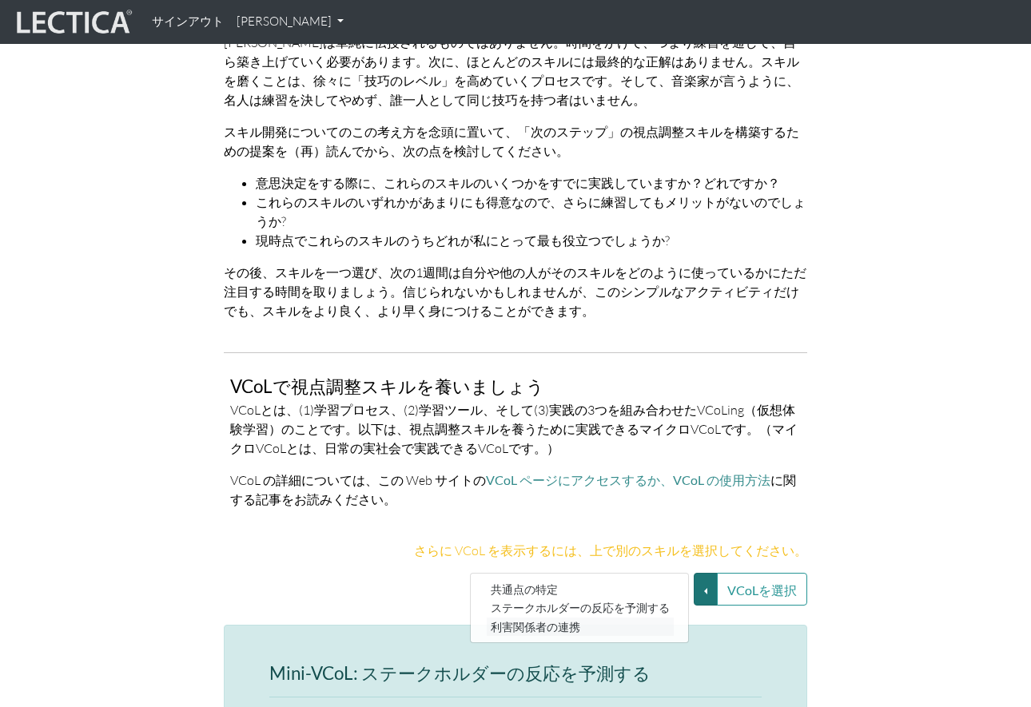
click at [660, 618] on link "利害関係者の連携" at bounding box center [580, 627] width 187 height 18
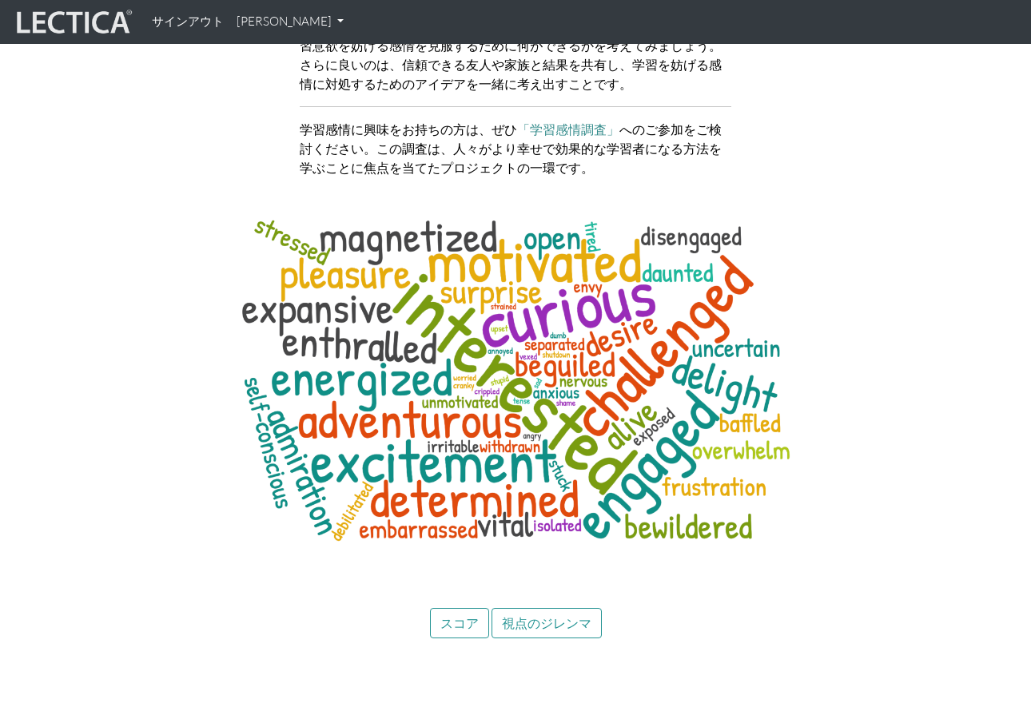
scroll to position [6103, 0]
